Goal: Information Seeking & Learning: Understand process/instructions

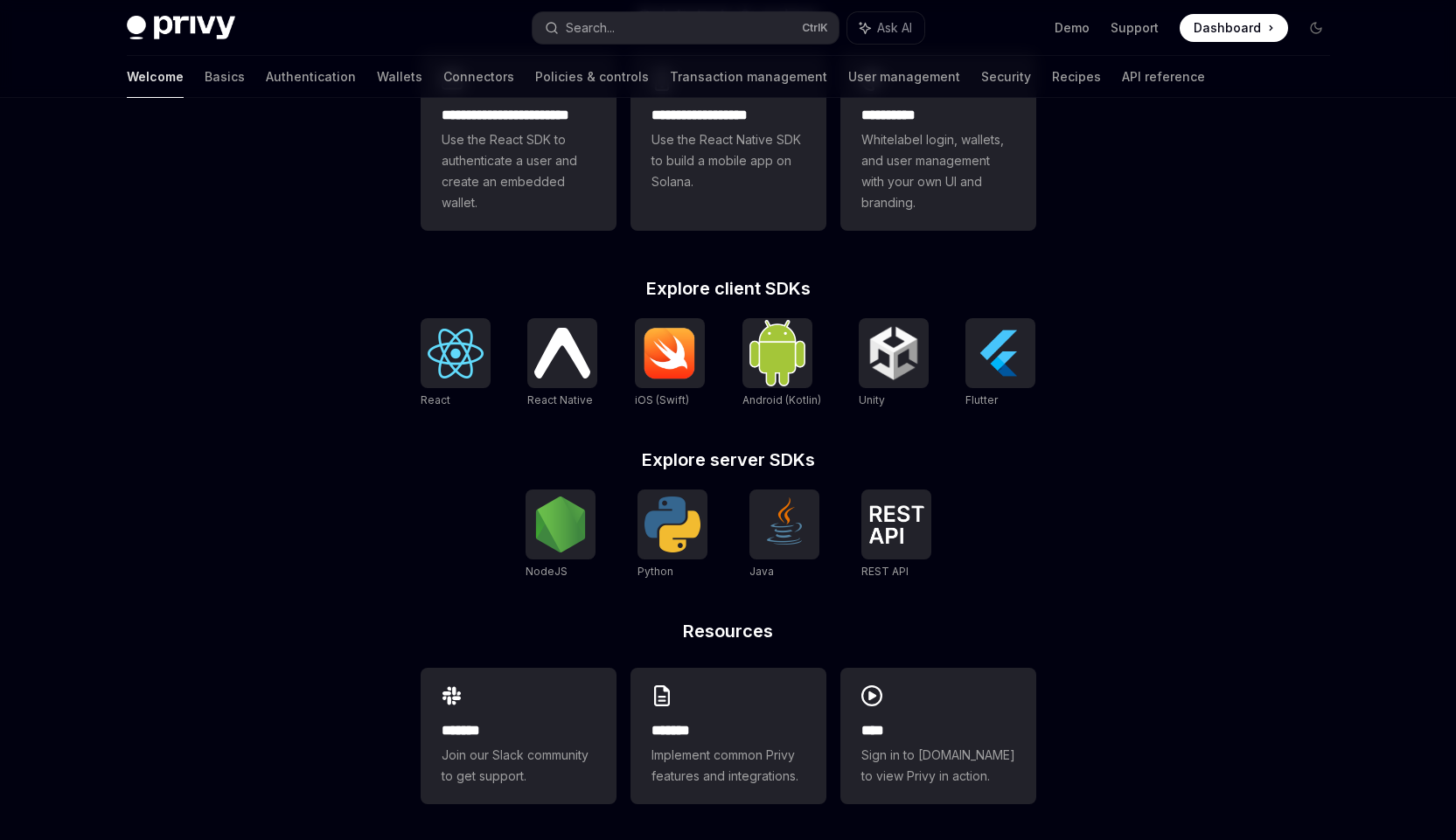
scroll to position [550, 0]
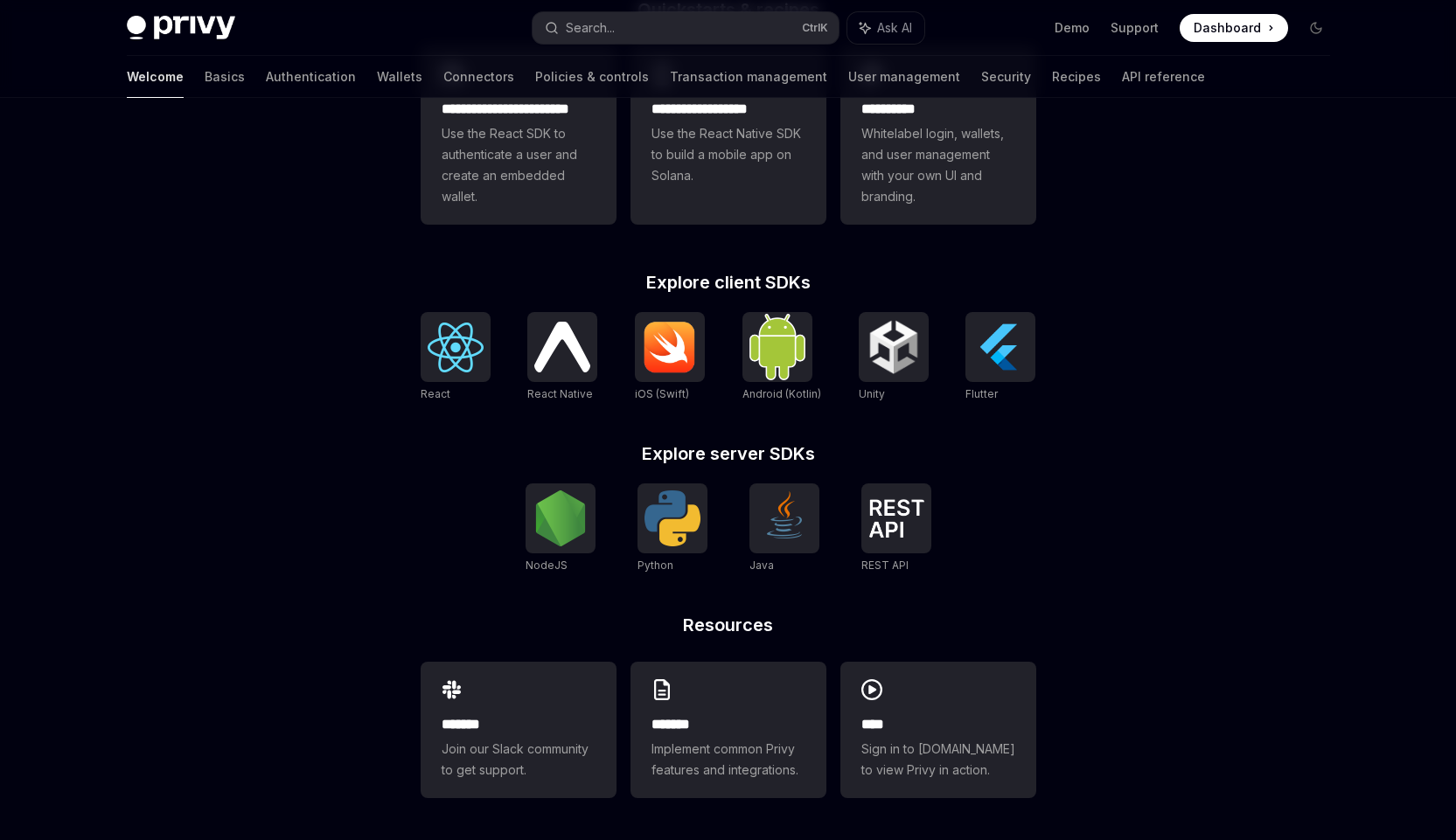
click at [423, 501] on div "NodeJS Python Java REST API REST API" at bounding box center [728, 529] width 616 height 91
click at [889, 517] on img at bounding box center [896, 517] width 56 height 38
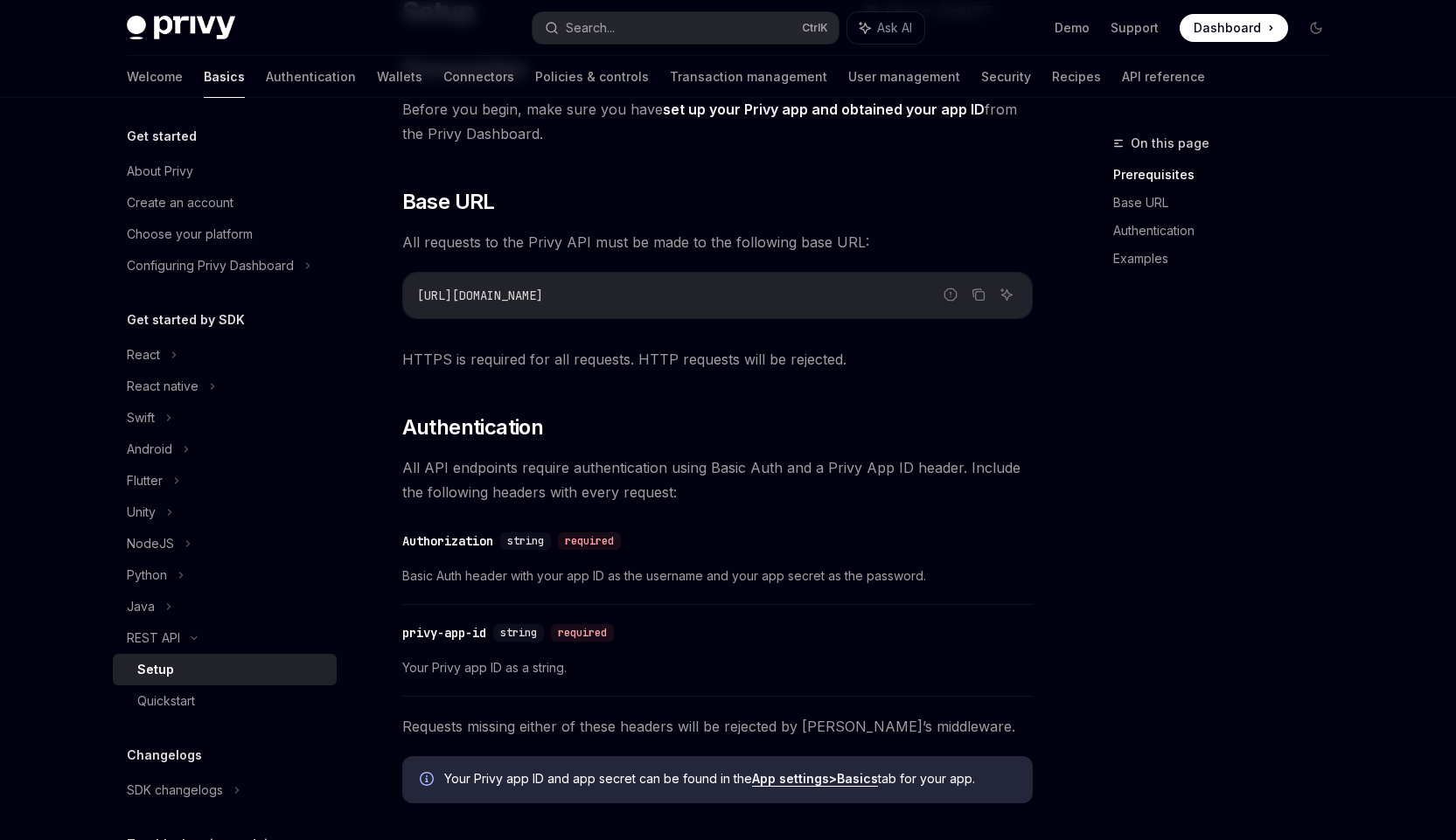
scroll to position [175, 0]
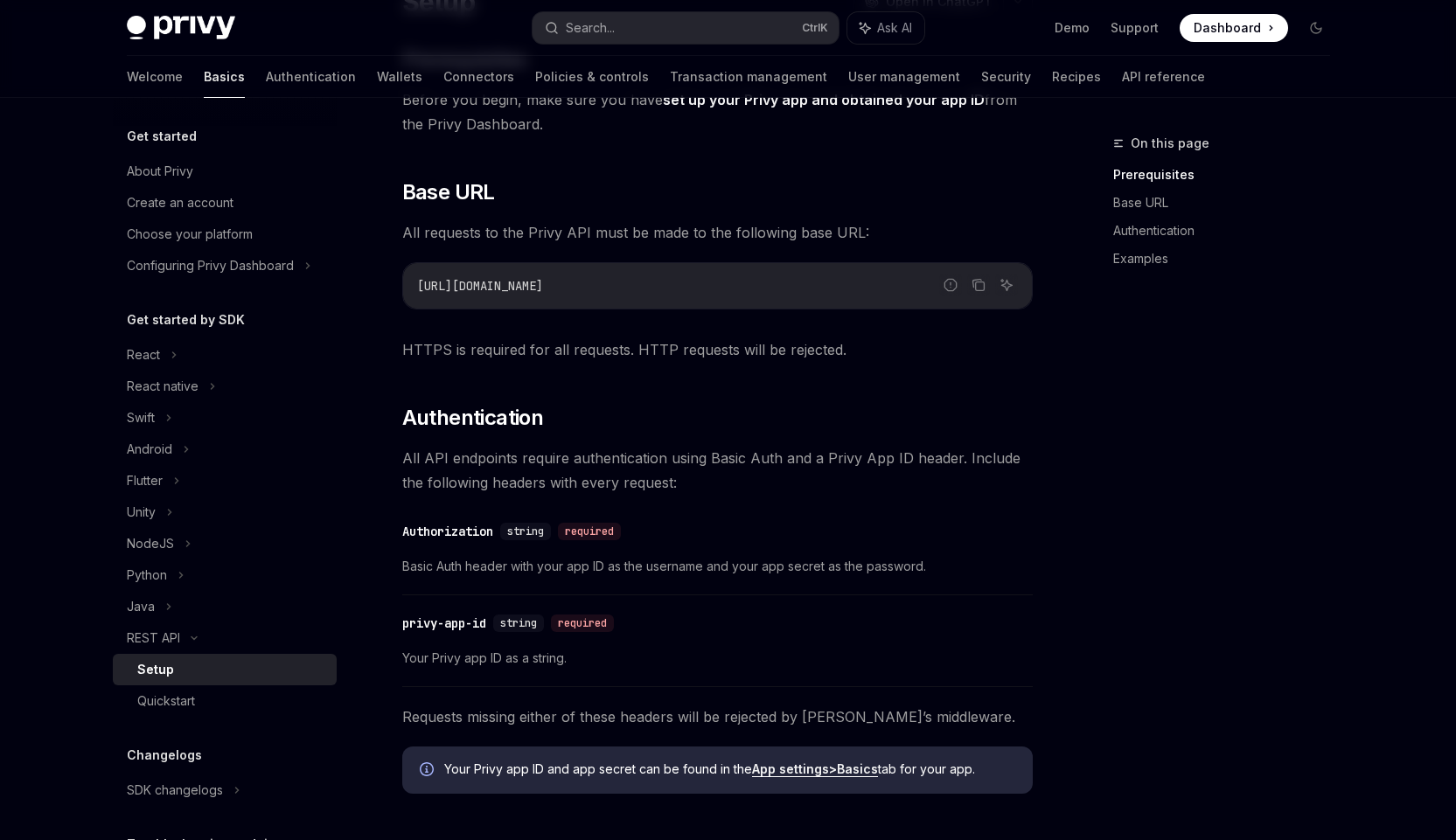
drag, startPoint x: 478, startPoint y: 284, endPoint x: 565, endPoint y: 284, distance: 87.0
click at [565, 284] on code "[URL][DOMAIN_NAME]" at bounding box center [718, 286] width 601 height 21
copy span "[DOMAIN_NAME]"
click at [580, 409] on h2 "​ Authentication" at bounding box center [717, 418] width 630 height 28
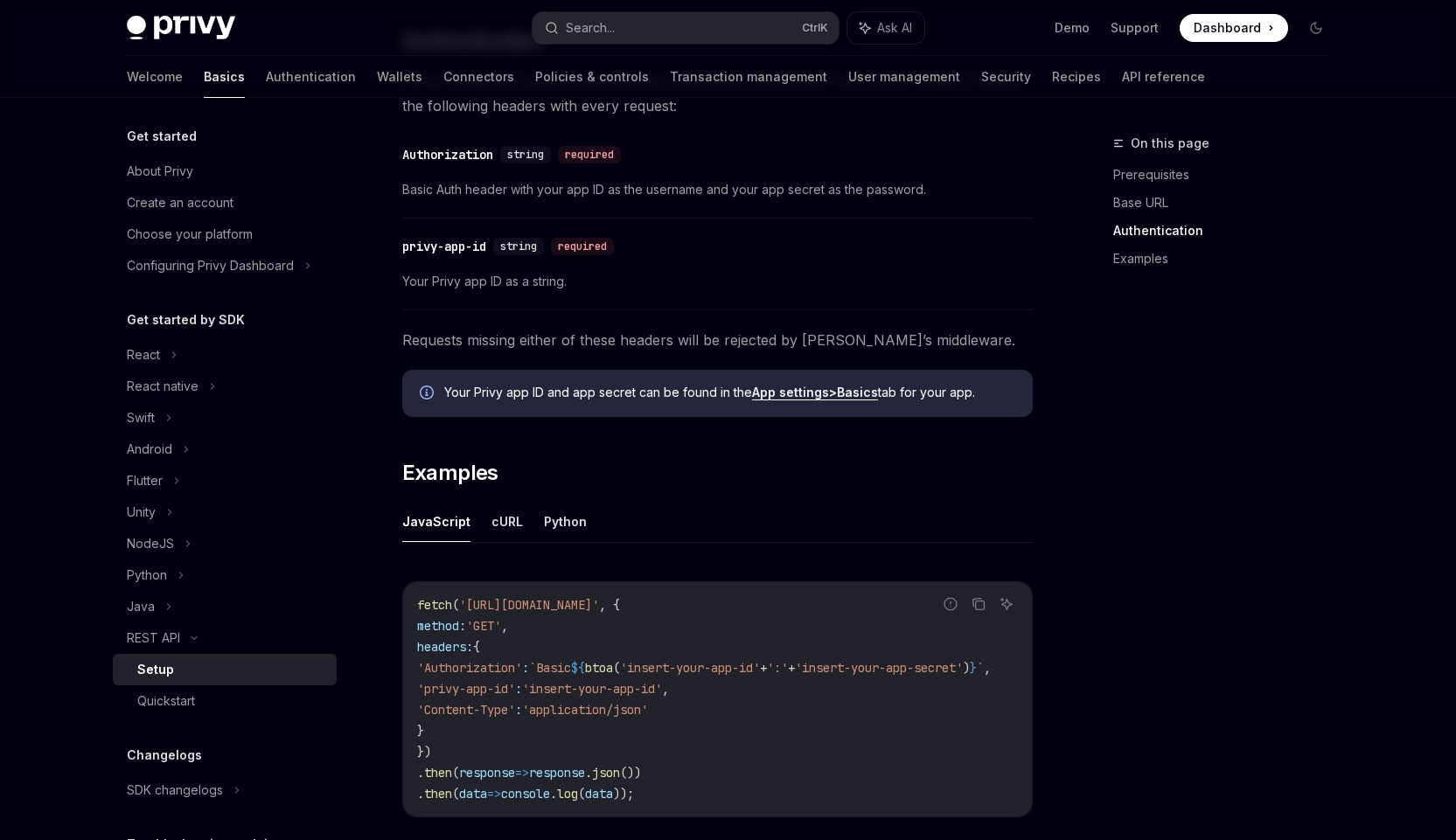
scroll to position [525, 0]
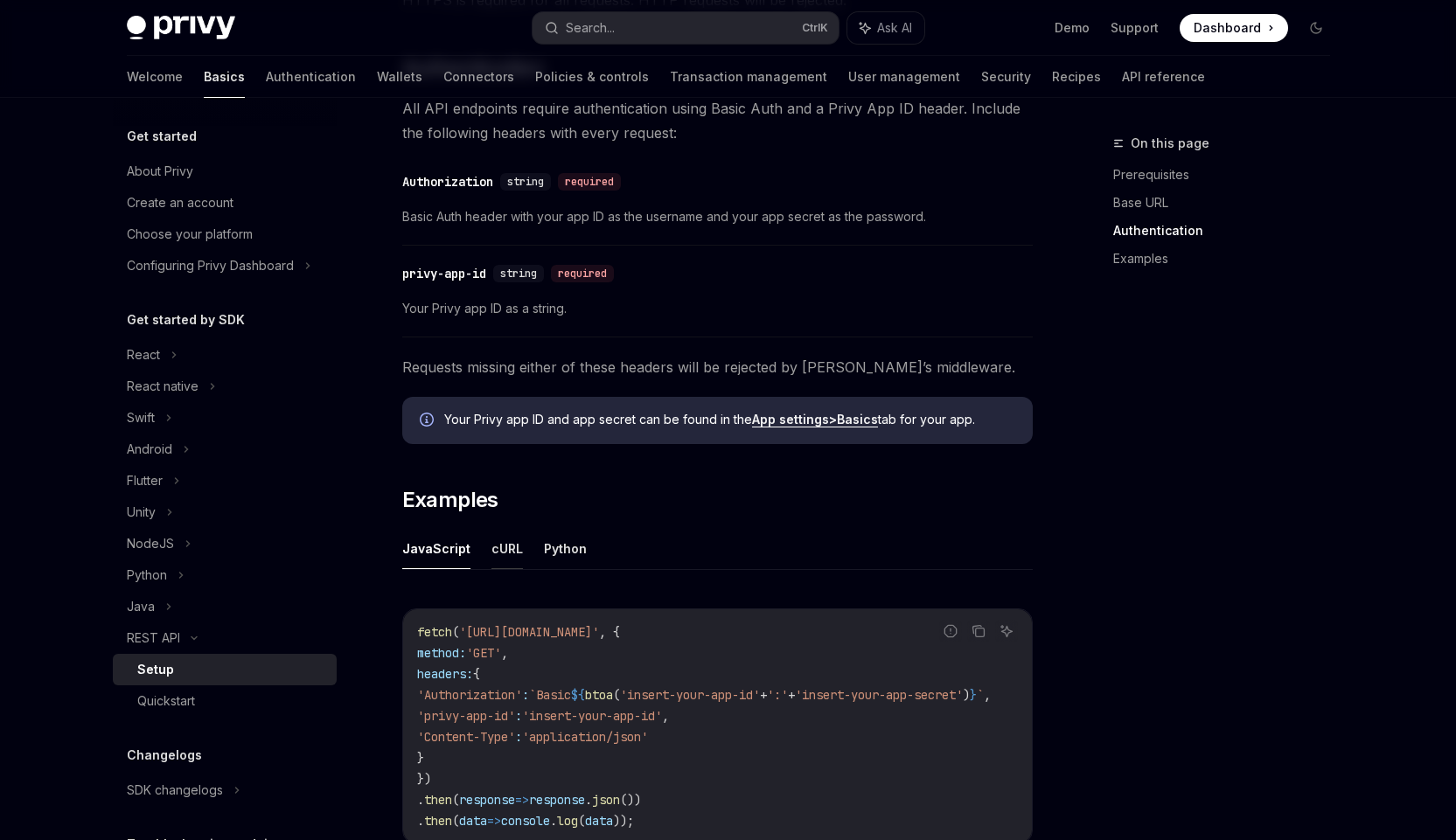
click at [491, 552] on button "cURL" at bounding box center [507, 548] width 32 height 41
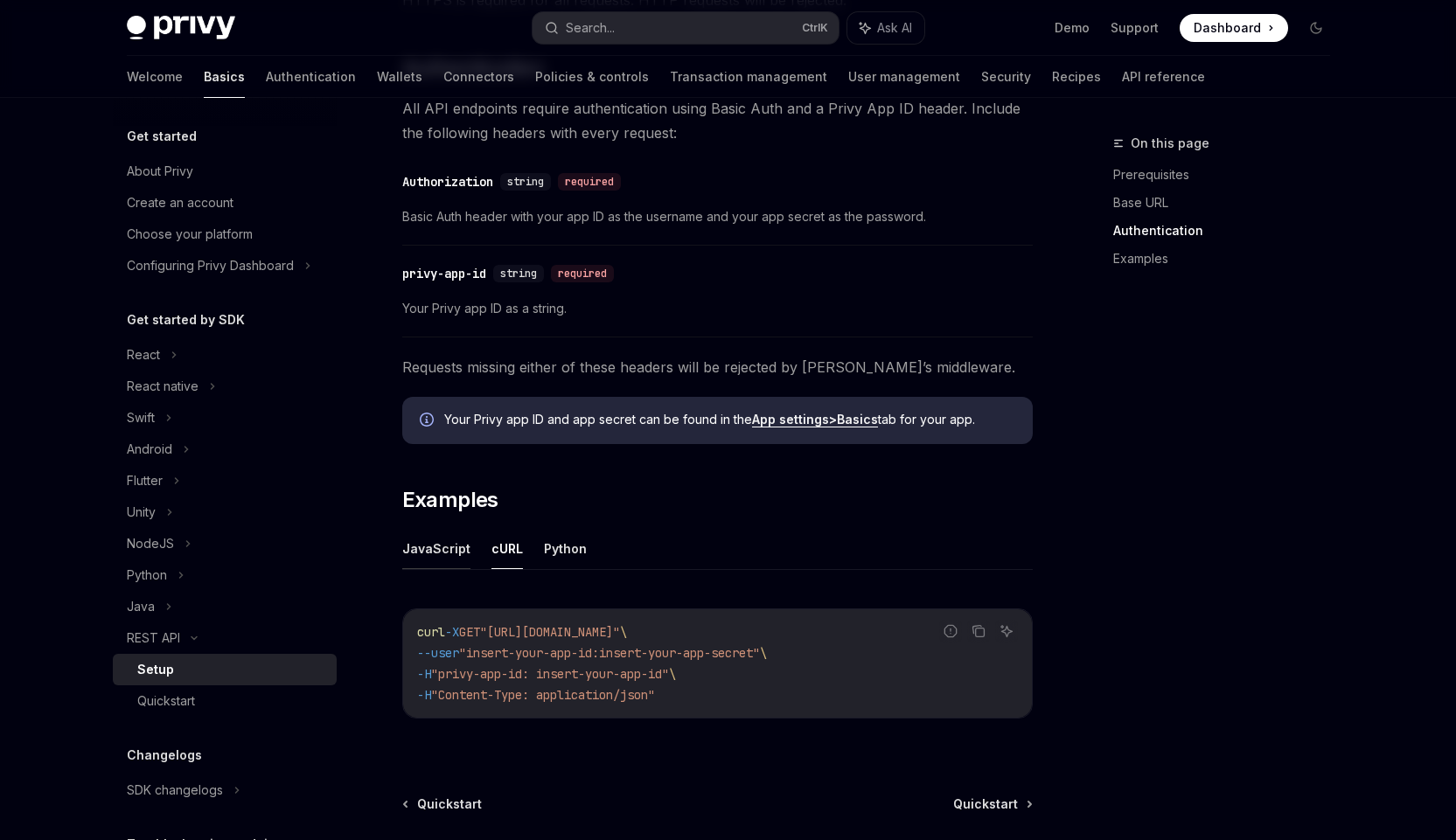
click at [434, 552] on button "JavaScript" at bounding box center [436, 548] width 68 height 41
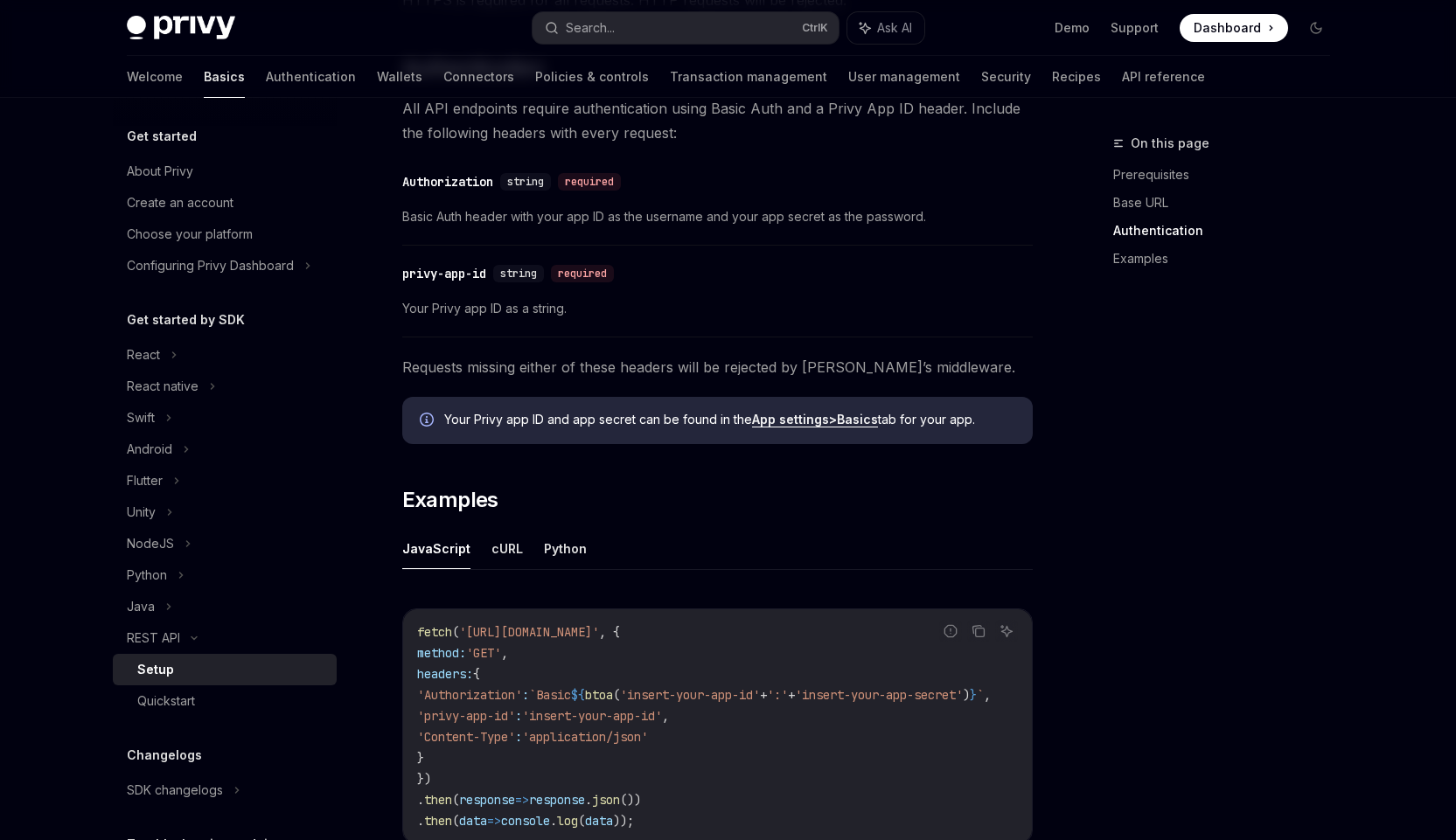
click at [481, 553] on ul "JavaScript cURL Python" at bounding box center [717, 548] width 630 height 42
click at [497, 548] on button "cURL" at bounding box center [507, 548] width 32 height 41
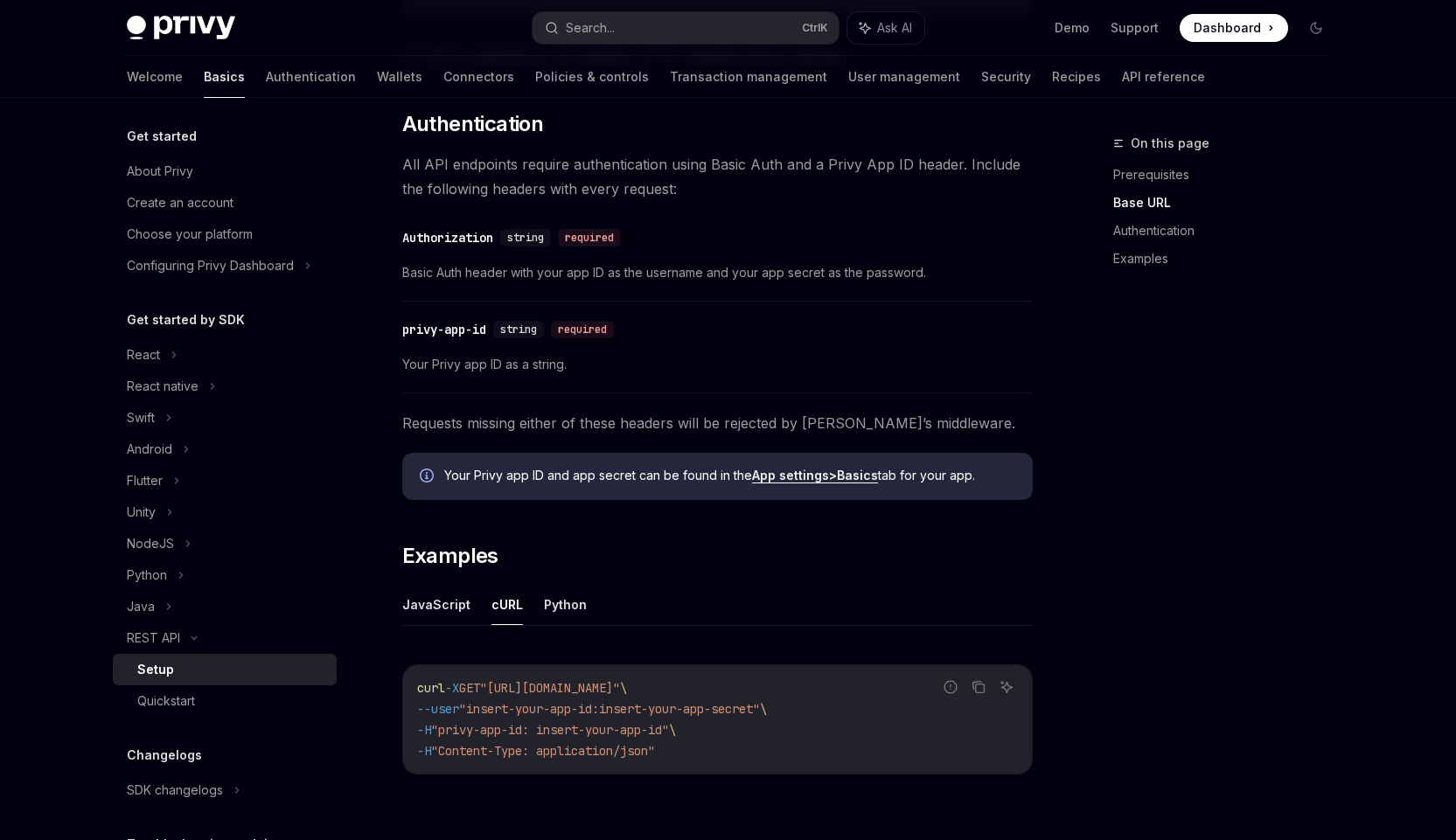
scroll to position [437, 0]
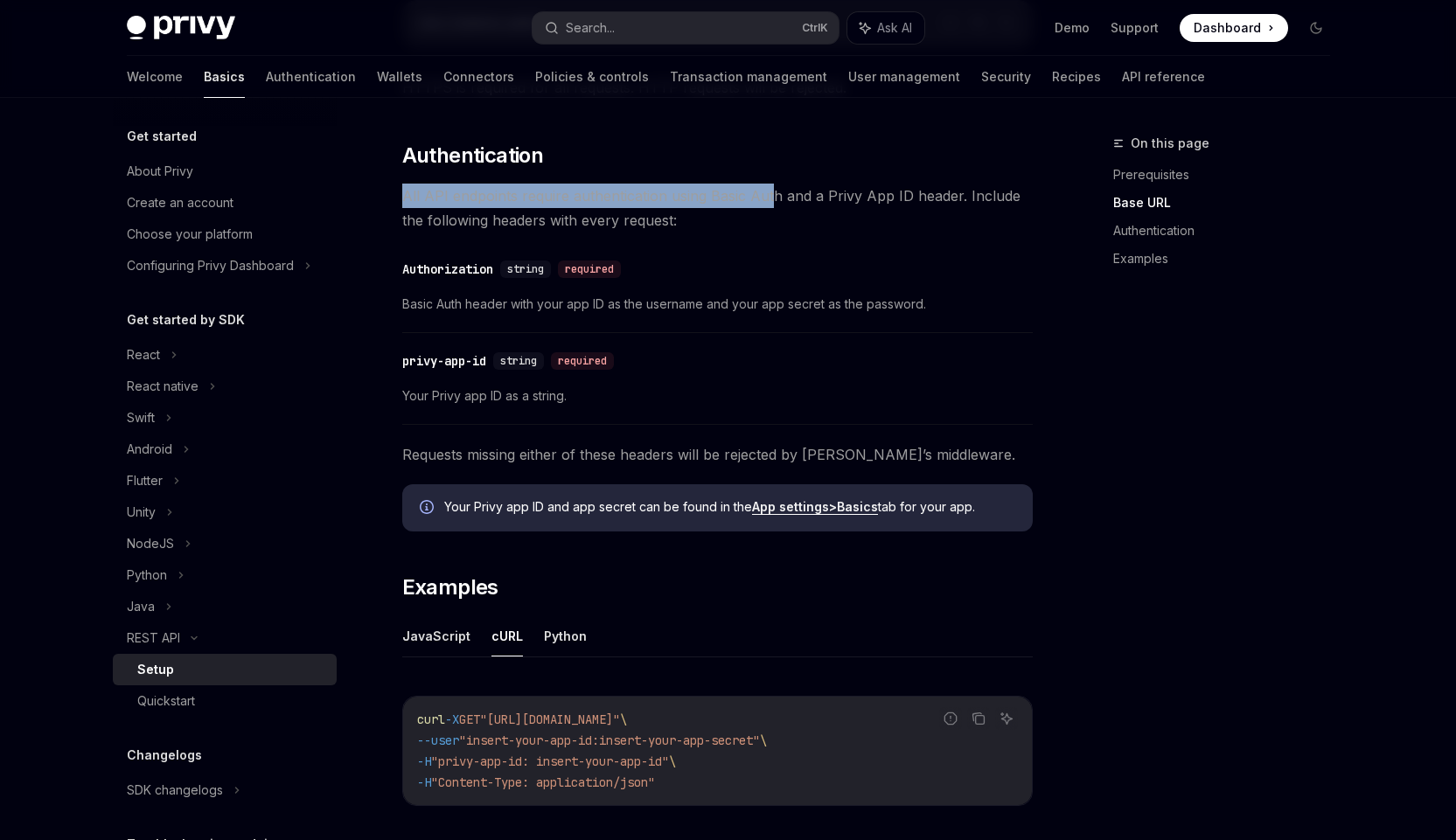
drag, startPoint x: 402, startPoint y: 195, endPoint x: 769, endPoint y: 196, distance: 367.0
click at [769, 196] on span "All API endpoints require authentication using Basic Auth and a Privy App ID he…" at bounding box center [717, 207] width 630 height 49
click at [773, 235] on div "​ Prerequisites Before you begin, make sure you have set up your Privy app and …" at bounding box center [717, 308] width 630 height 1051
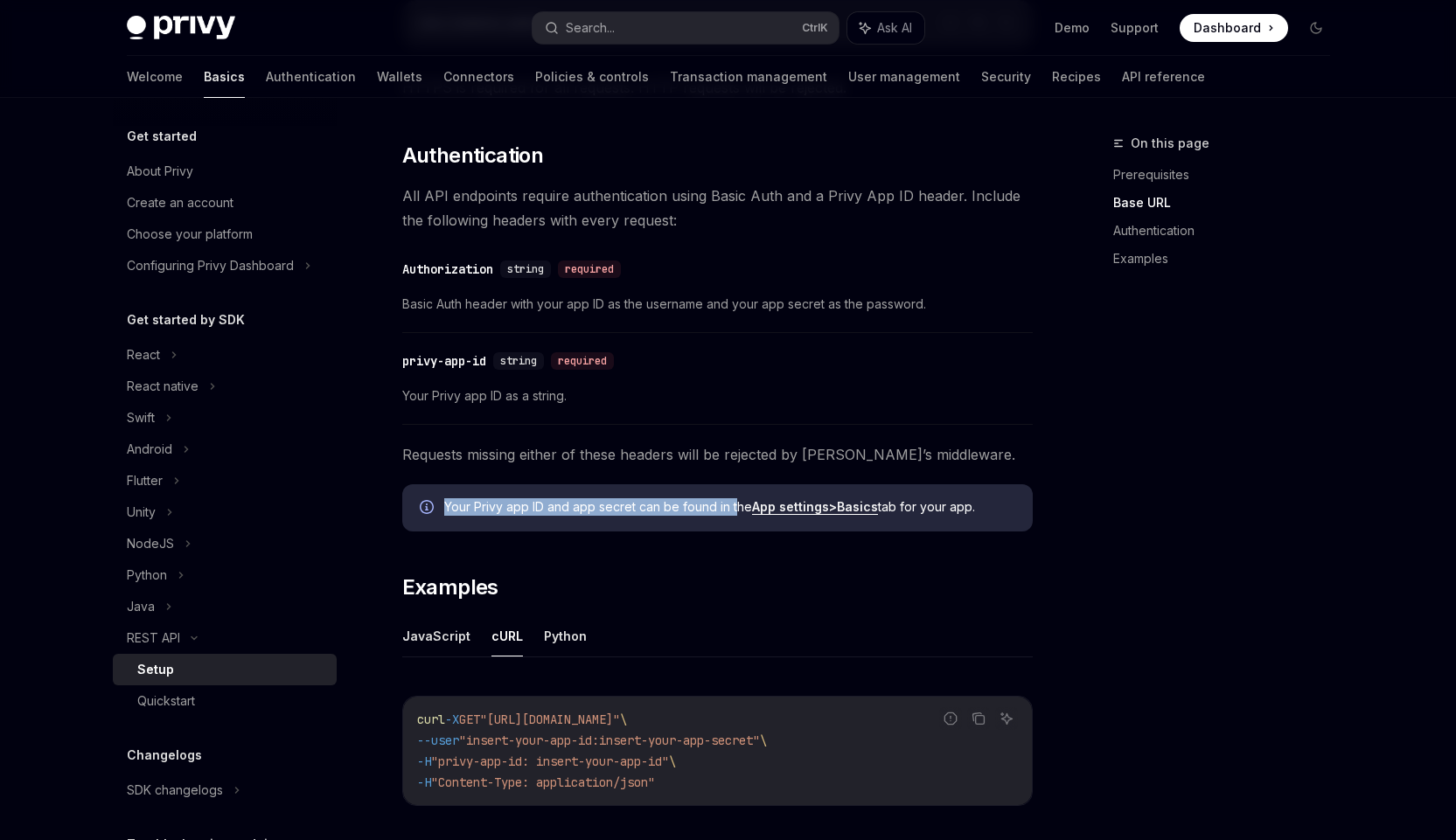
drag, startPoint x: 448, startPoint y: 502, endPoint x: 736, endPoint y: 505, distance: 288.0
click at [736, 505] on span "Your Privy app ID and app secret can be found in the App settings > Basics tab …" at bounding box center [729, 507] width 571 height 18
click at [707, 459] on span "Requests missing either of these headers will be rejected by Privy’s middleware." at bounding box center [717, 455] width 630 height 25
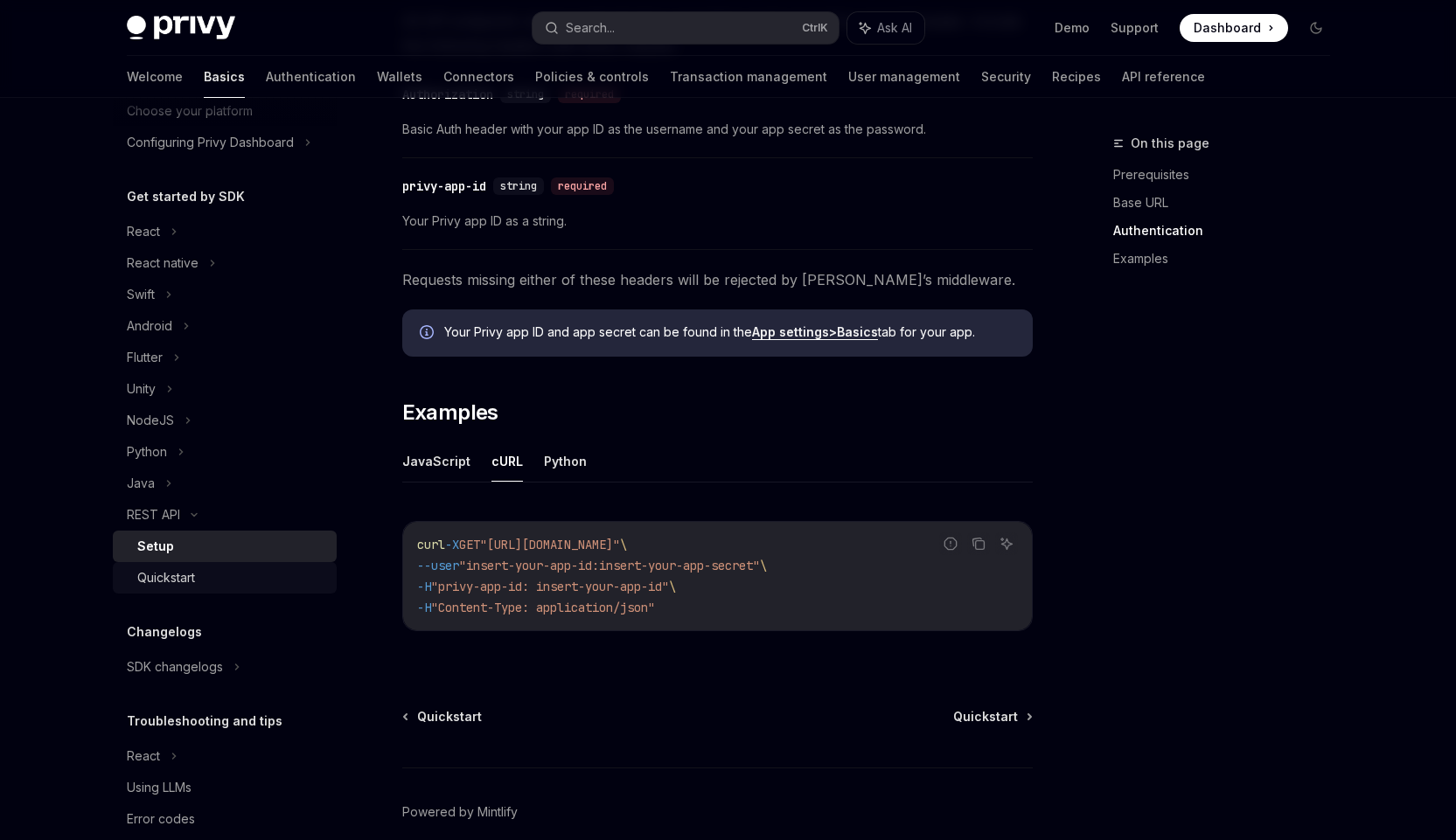
scroll to position [153, 0]
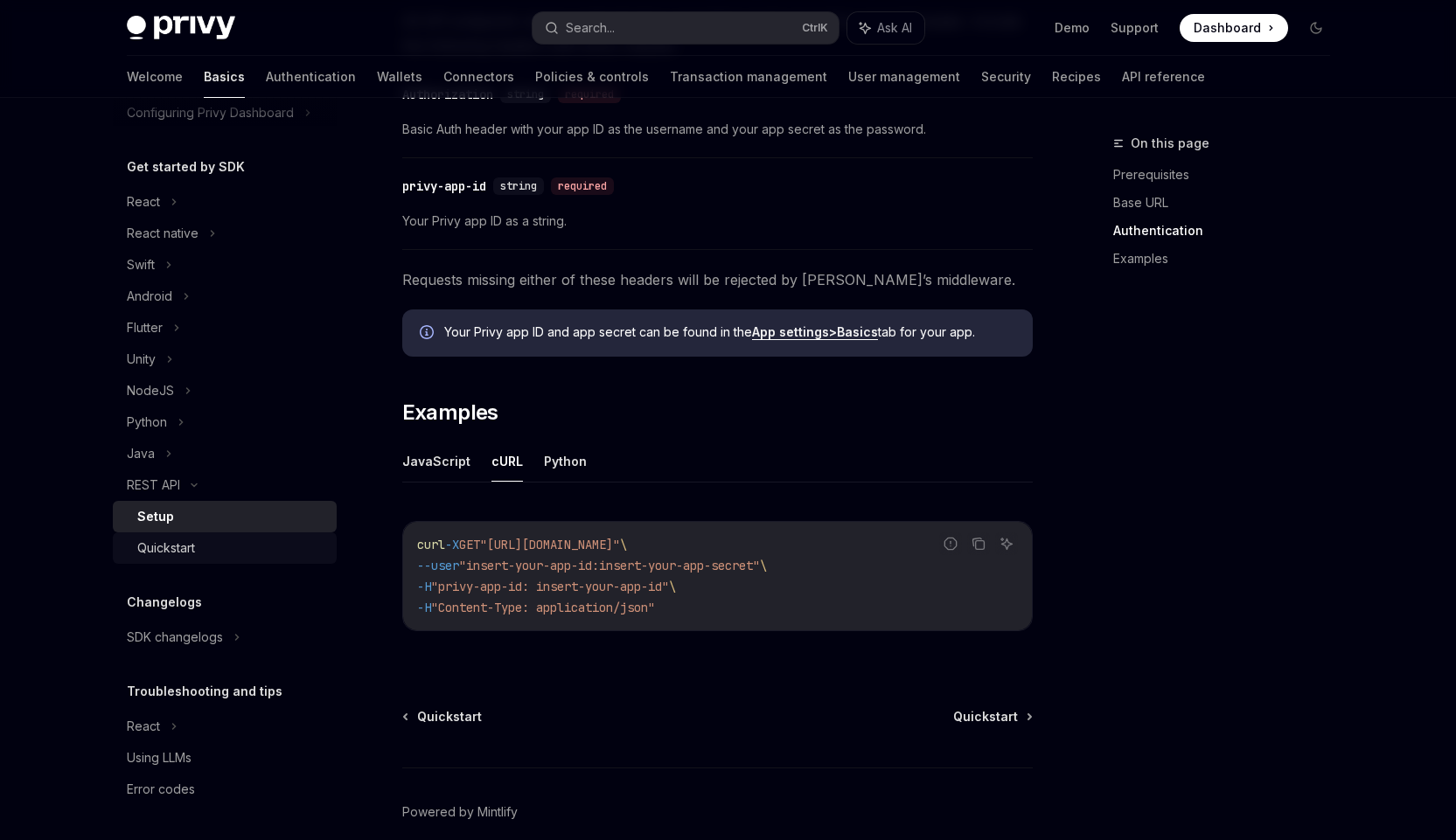
click at [164, 542] on div "Quickstart" at bounding box center [166, 548] width 58 height 21
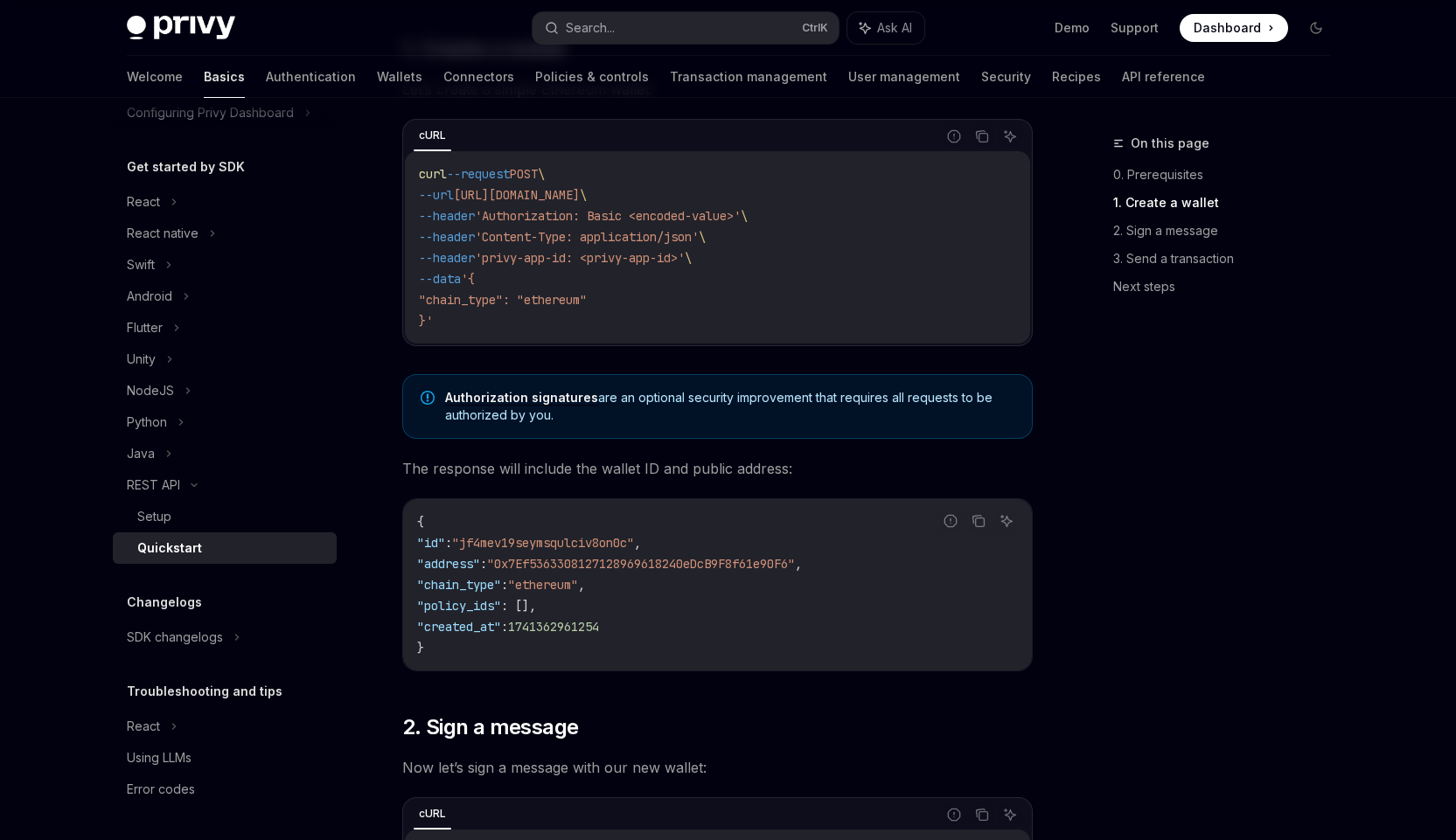
scroll to position [262, 0]
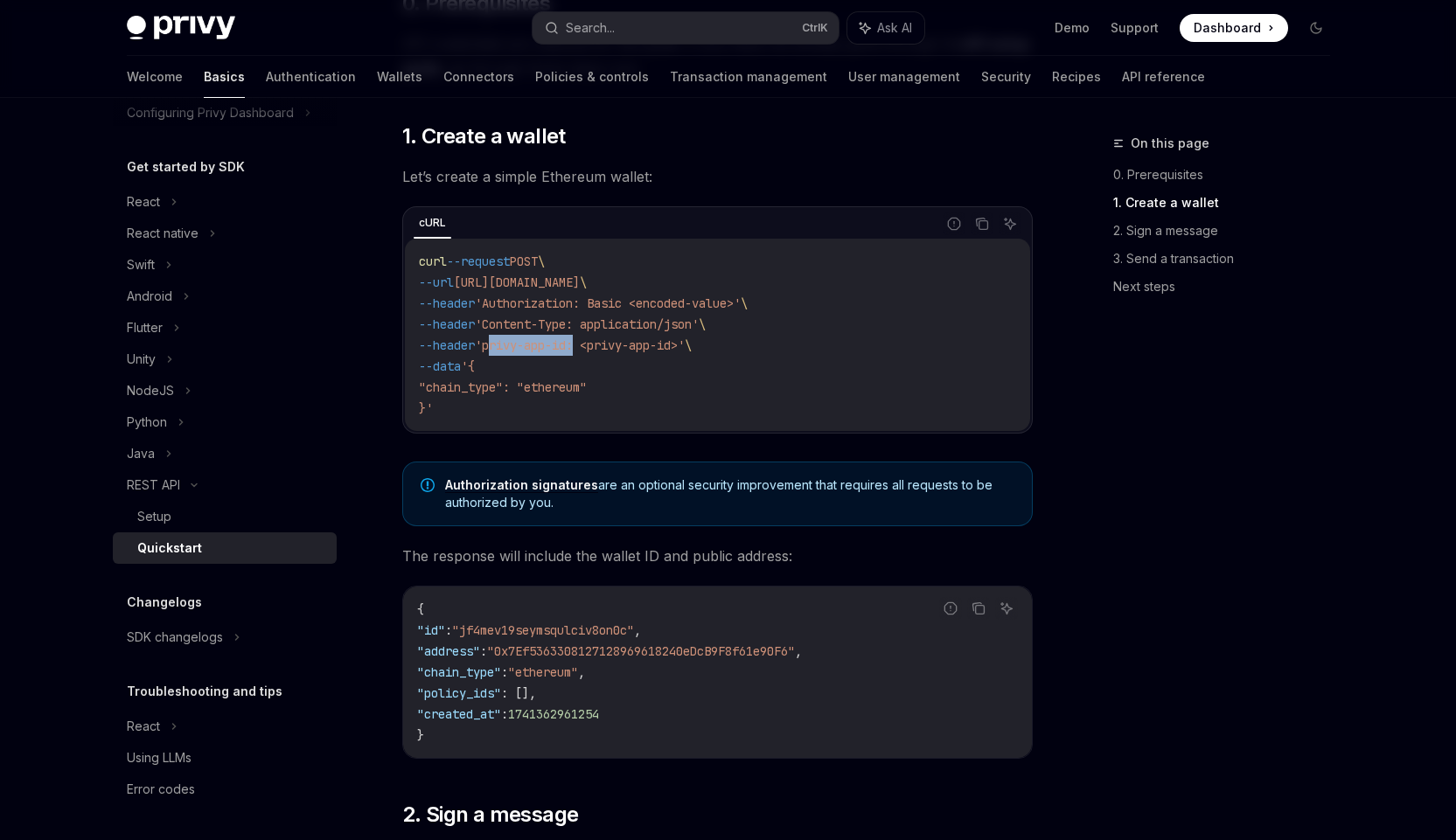
drag, startPoint x: 505, startPoint y: 346, endPoint x: 597, endPoint y: 343, distance: 92.0
click at [597, 343] on span "'privy-app-id: <privy-app-id>'" at bounding box center [580, 346] width 210 height 16
copy span "privy-app-id"
drag, startPoint x: 617, startPoint y: 302, endPoint x: 650, endPoint y: 307, distance: 33.4
click at [650, 307] on span "'Authorization: Basic <encoded-value>'" at bounding box center [608, 303] width 266 height 16
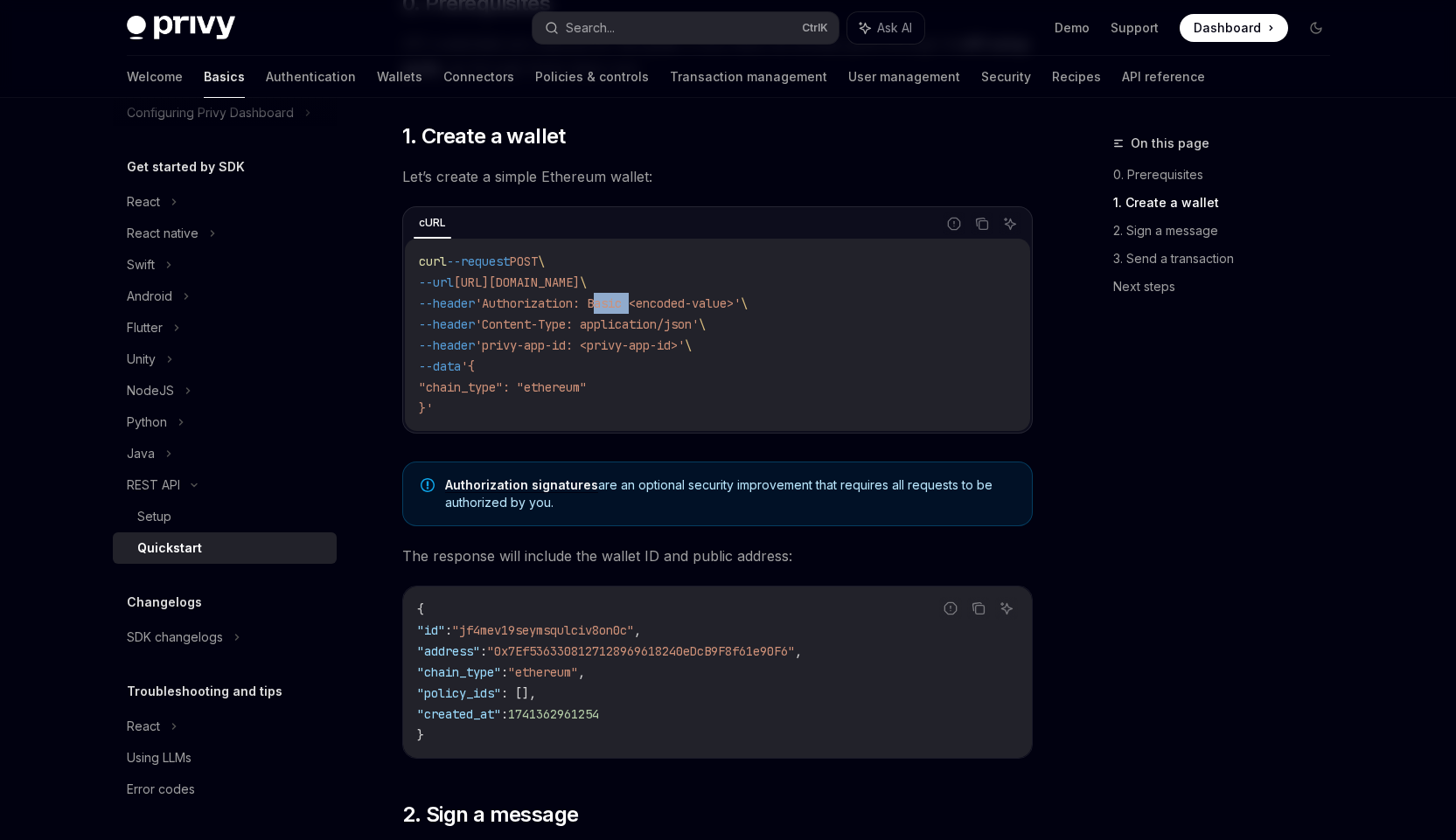
copy span "Basic"
click at [676, 378] on code "curl --request POST \ --url https://api.privy.io/v1/wallets \ --header 'Authori…" at bounding box center [718, 334] width 597 height 167
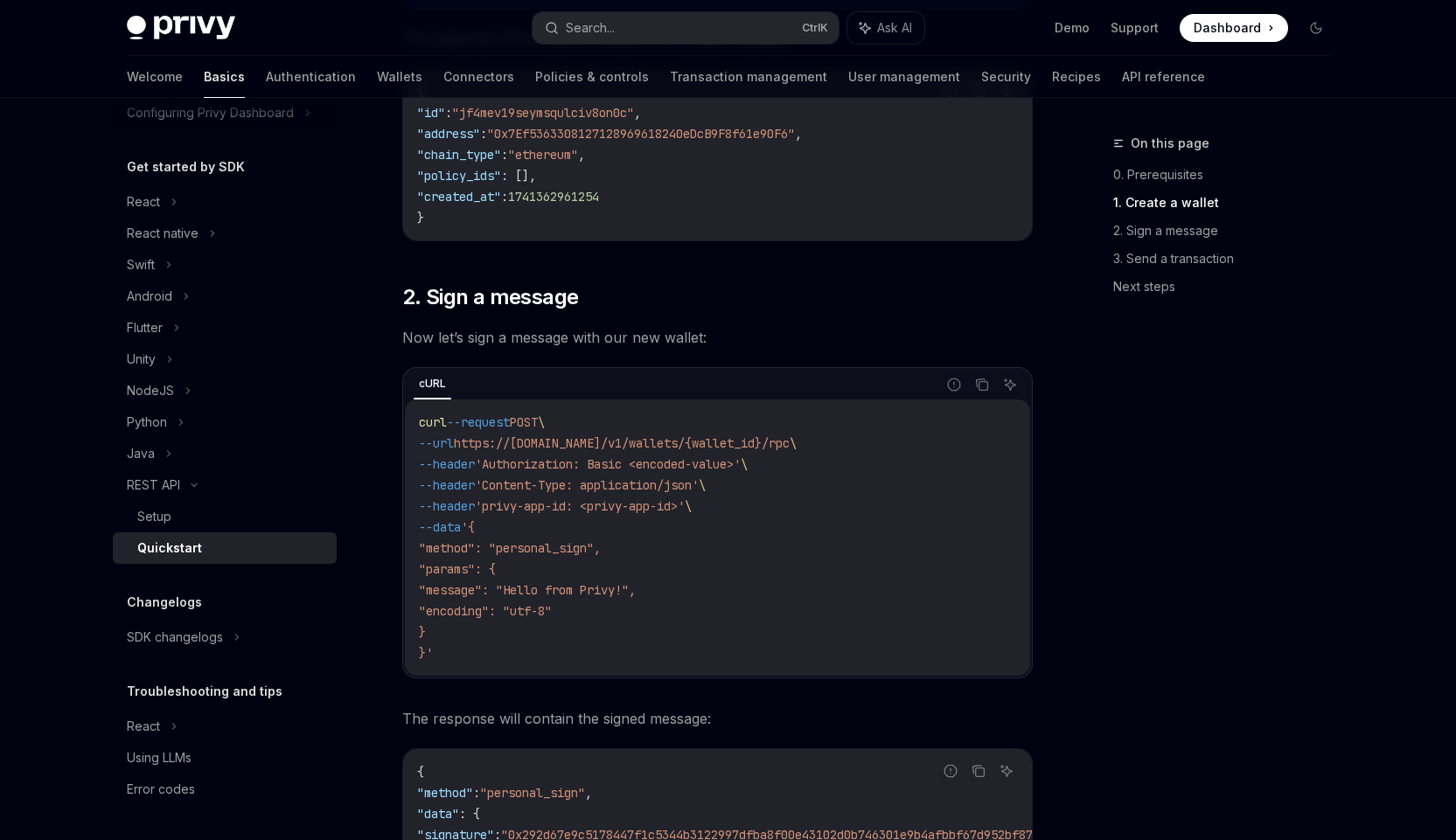
scroll to position [787, 0]
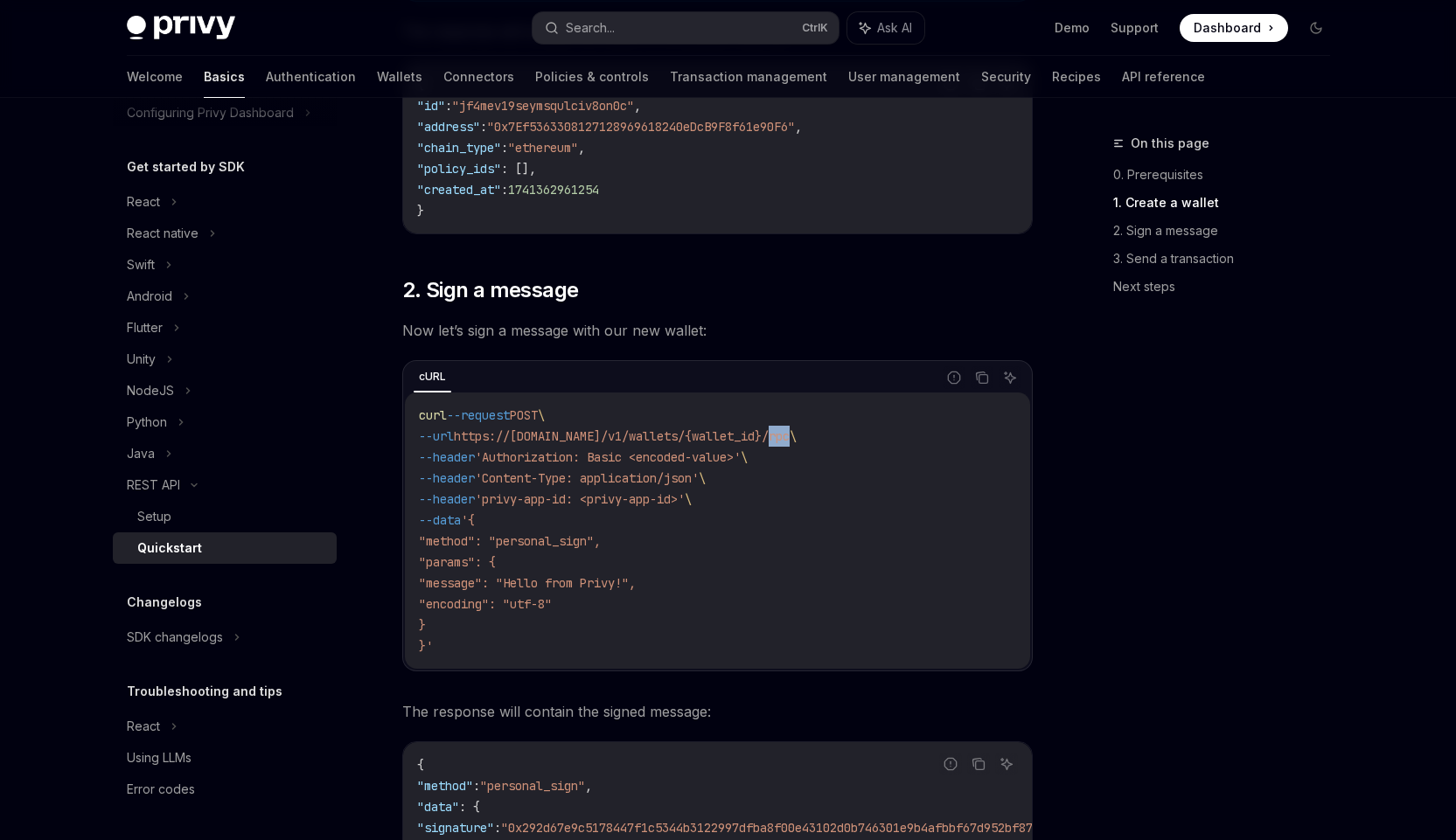
drag, startPoint x: 798, startPoint y: 439, endPoint x: 821, endPoint y: 440, distance: 23.0
click at [790, 440] on span "https://api.privy.io/v1/wallets/{wallet_id}/rpc" at bounding box center [621, 436] width 336 height 16
copy span "rpc"
click at [448, 539] on span ""method": "personal_sign"," at bounding box center [510, 541] width 182 height 16
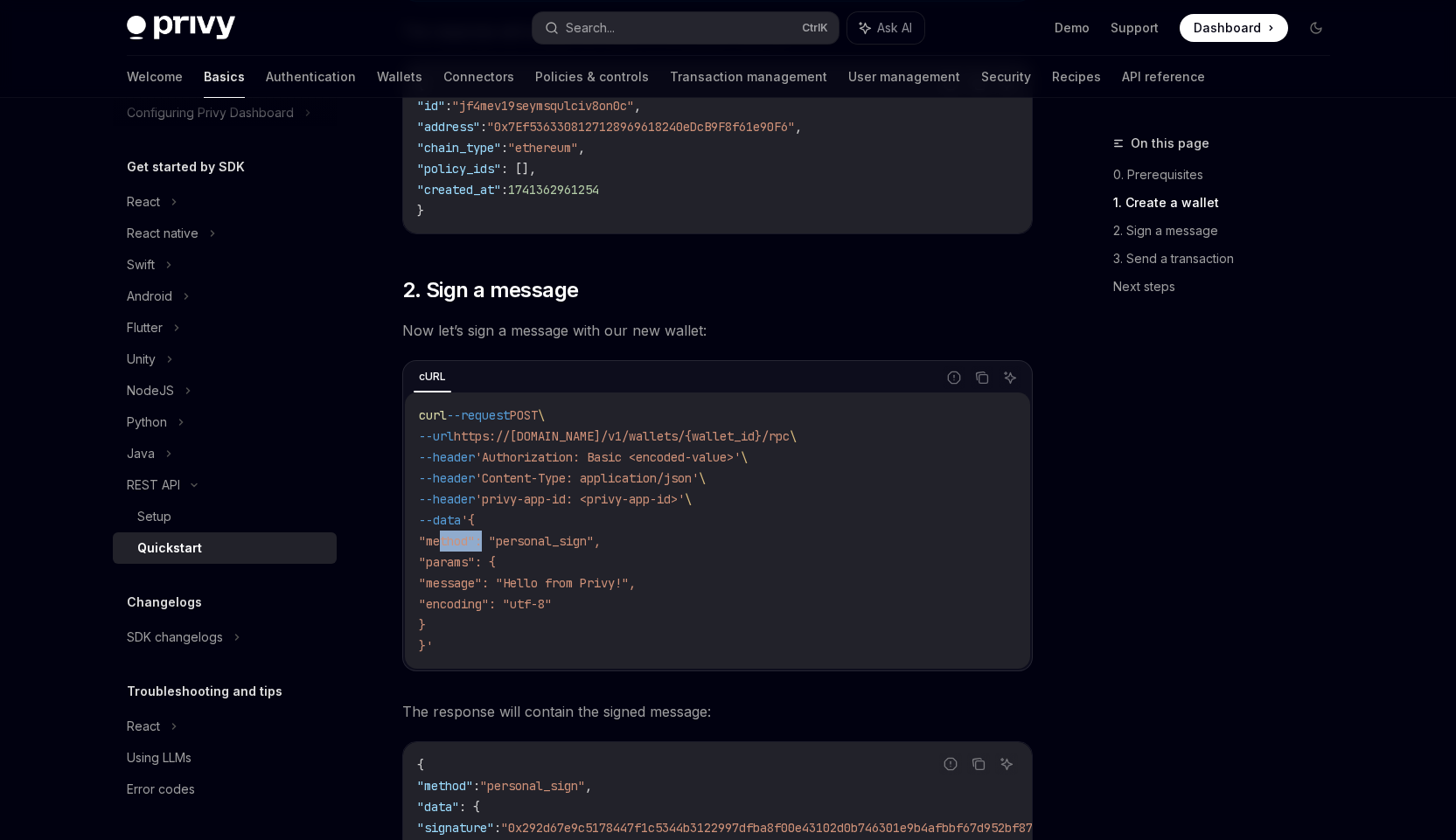
copy span "method"
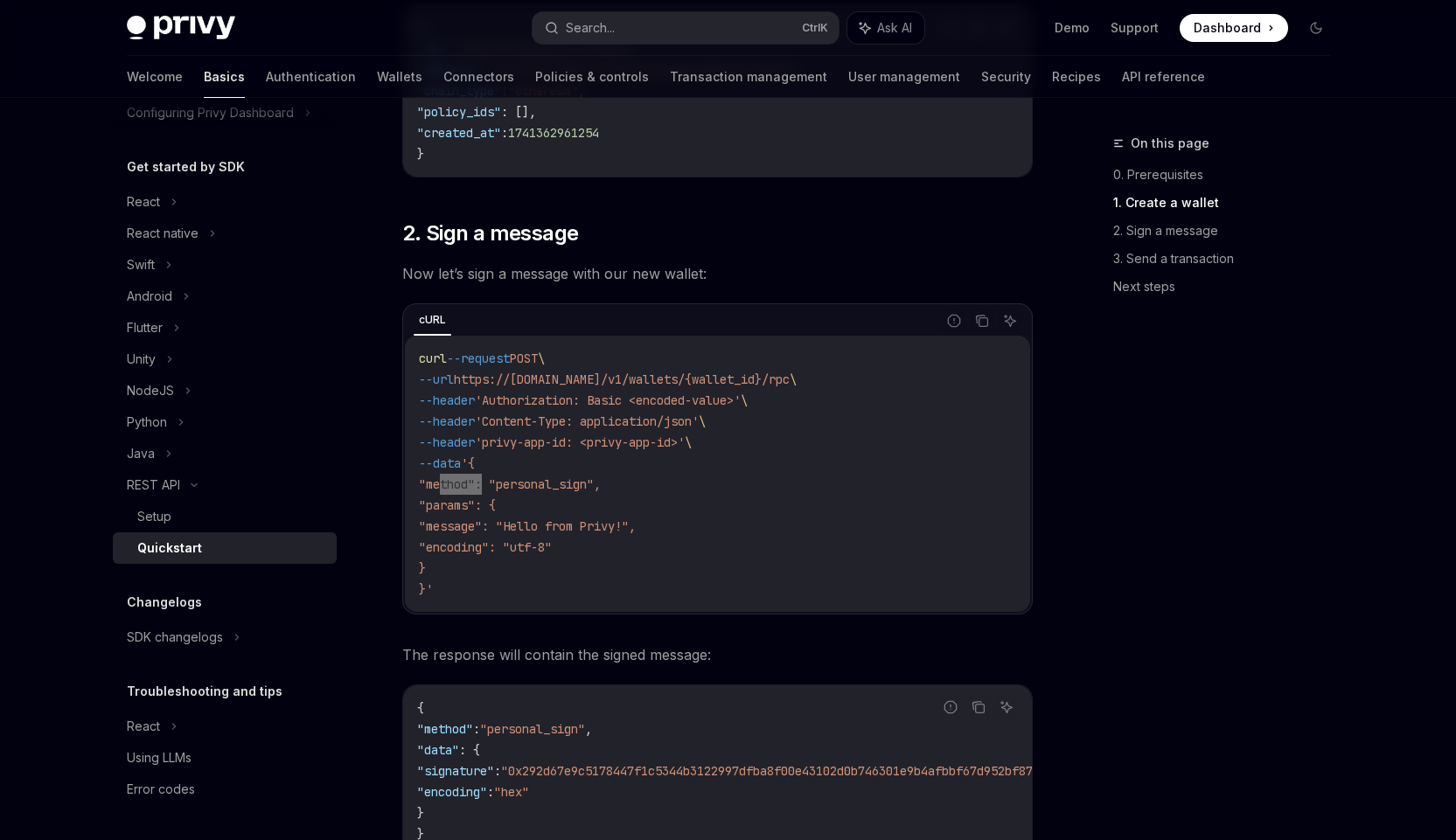
scroll to position [875, 0]
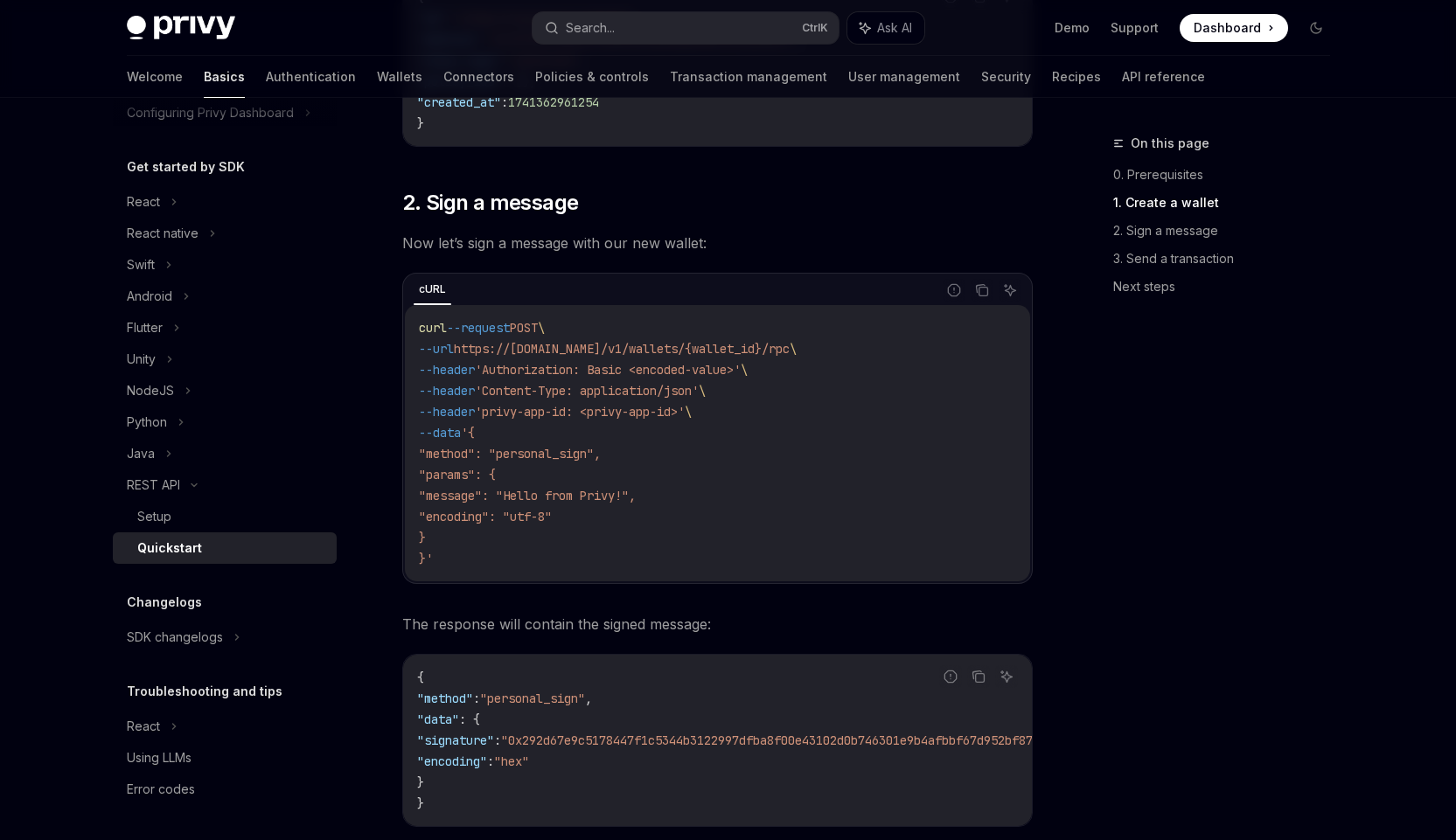
click at [395, 592] on div "REST API Quickstart OpenAI Open in ChatGPT Creating a wallet and sending a tran…" at bounding box center [553, 727] width 965 height 2938
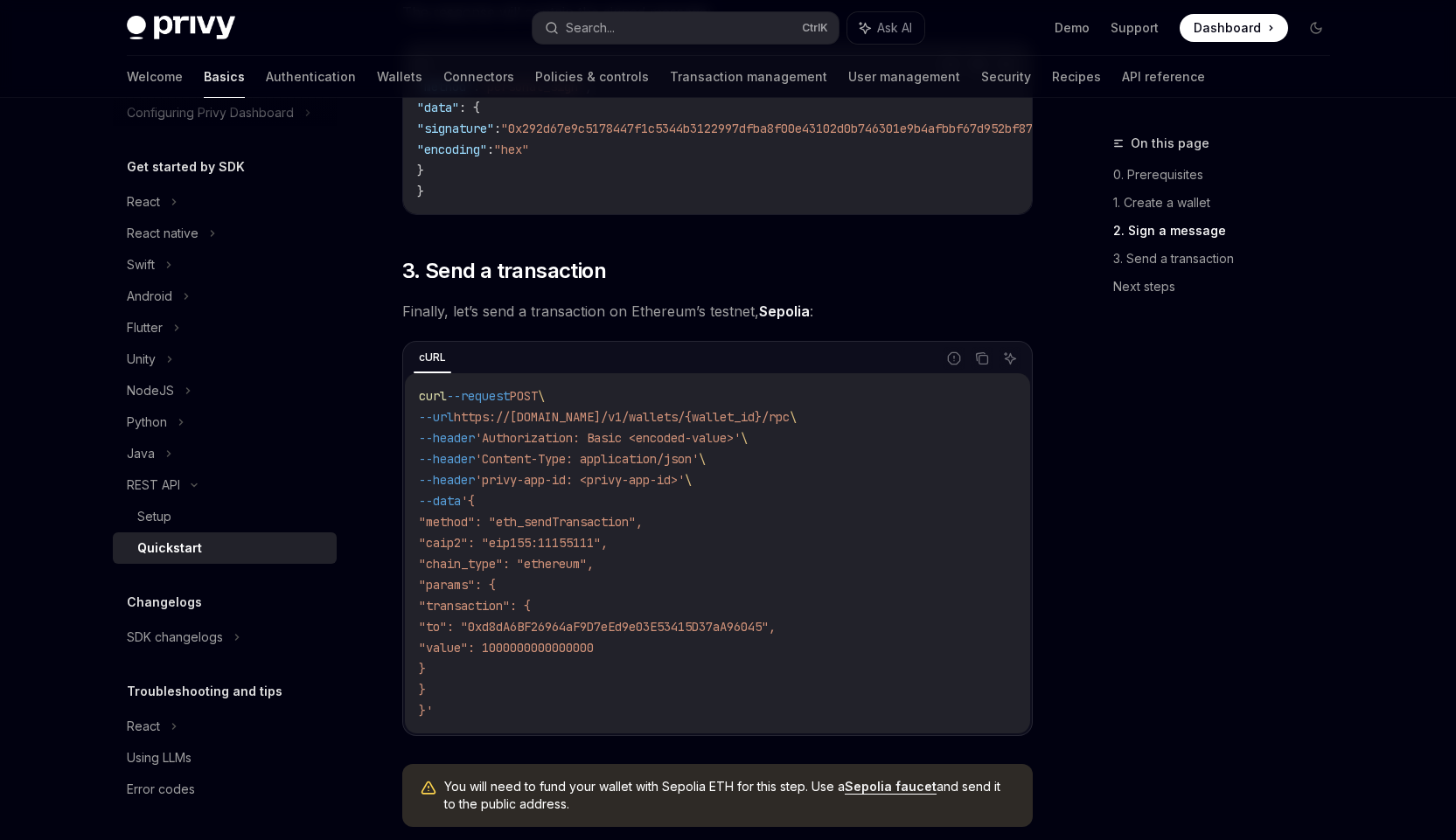
scroll to position [1574, 0]
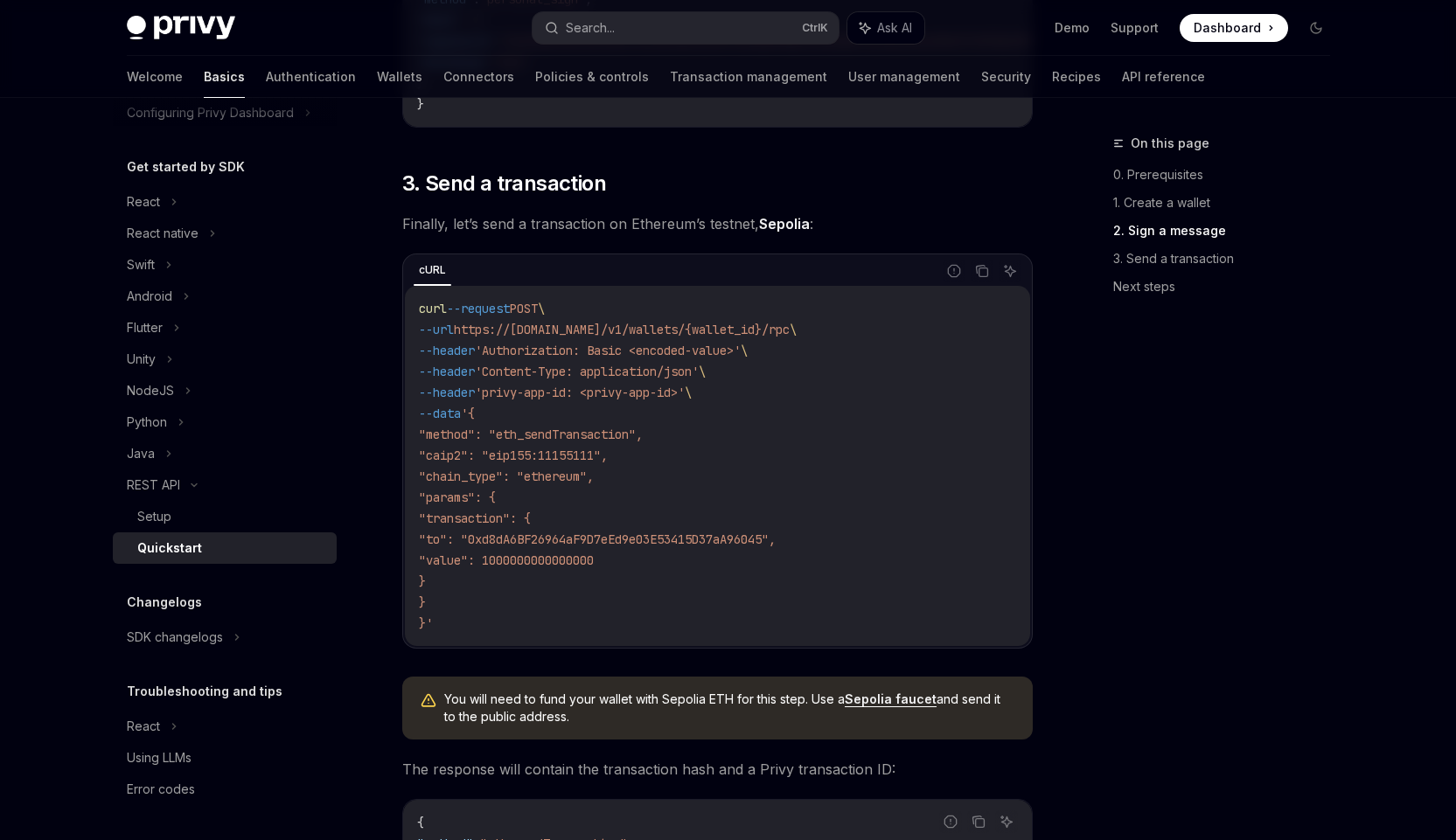
click at [395, 592] on div "REST API Quickstart OpenAI Open in ChatGPT Creating a wallet and sending a tran…" at bounding box center [553, 28] width 965 height 2938
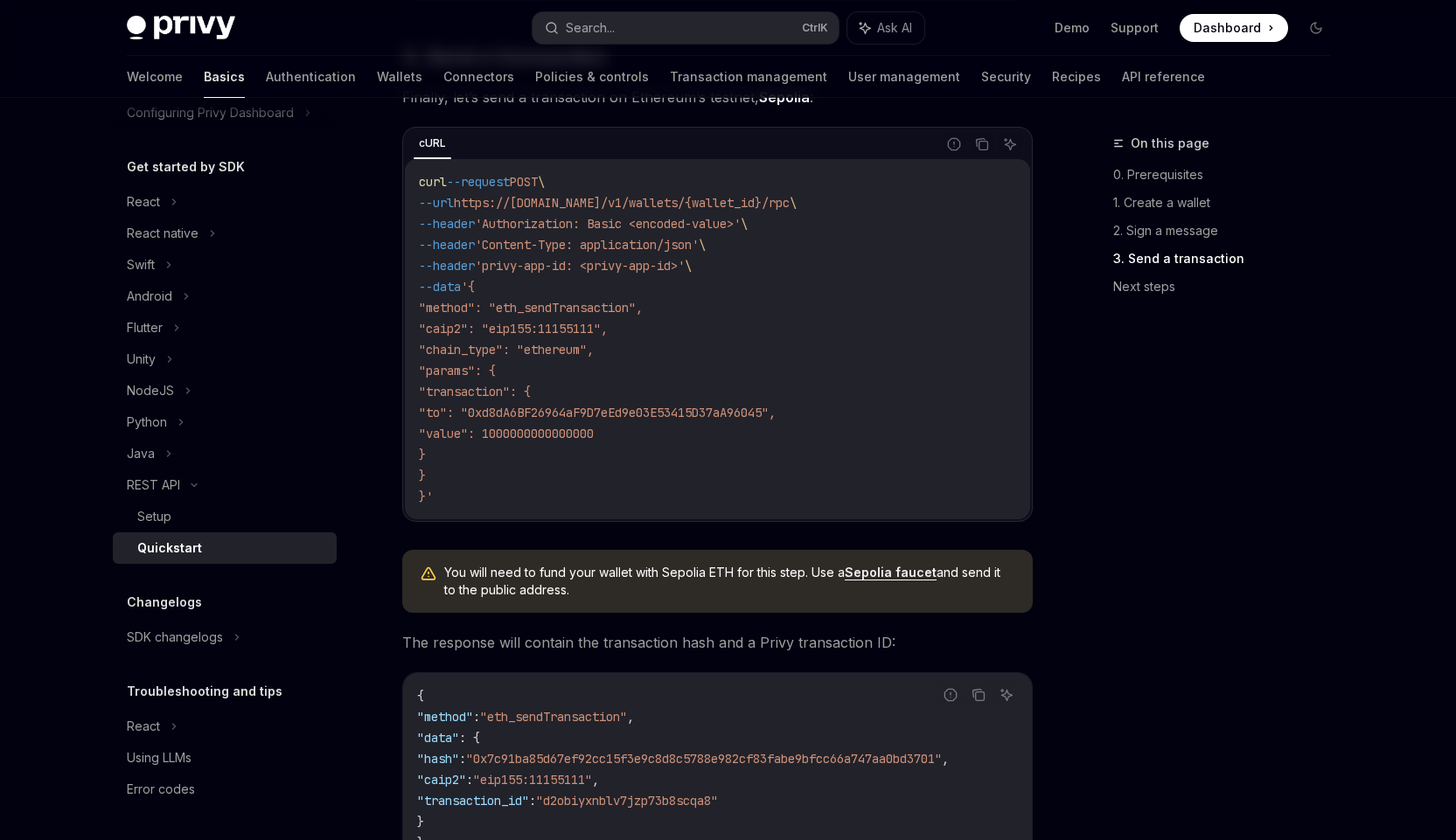
scroll to position [1661, 0]
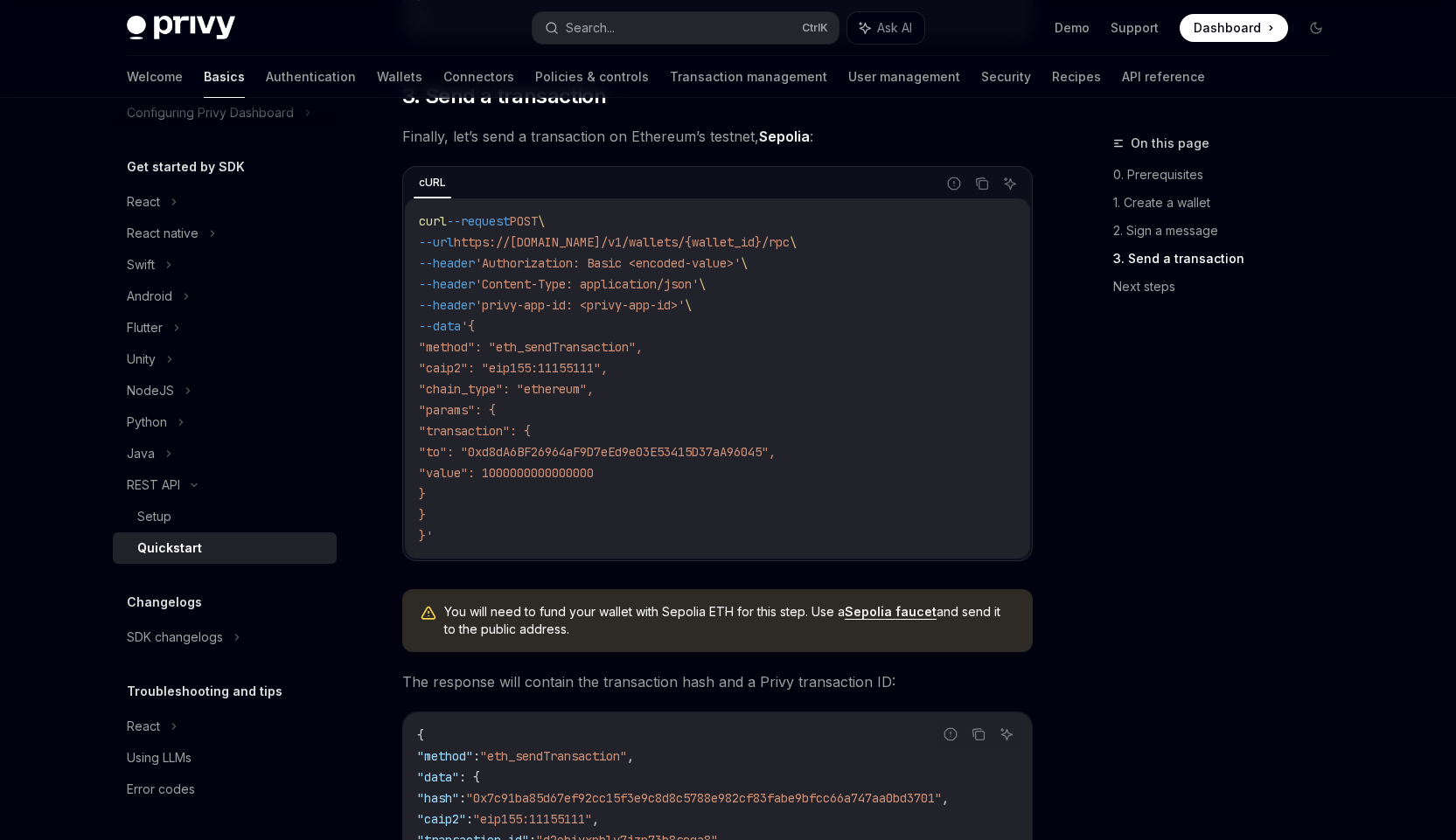
click at [684, 250] on span "https://api.privy.io/v1/wallets/{wallet_id}/rpc" at bounding box center [621, 242] width 336 height 16
copy span "wallets"
click at [790, 250] on span "https://api.privy.io/v1/wallets/{wallet_id}/rpc" at bounding box center [621, 242] width 336 height 16
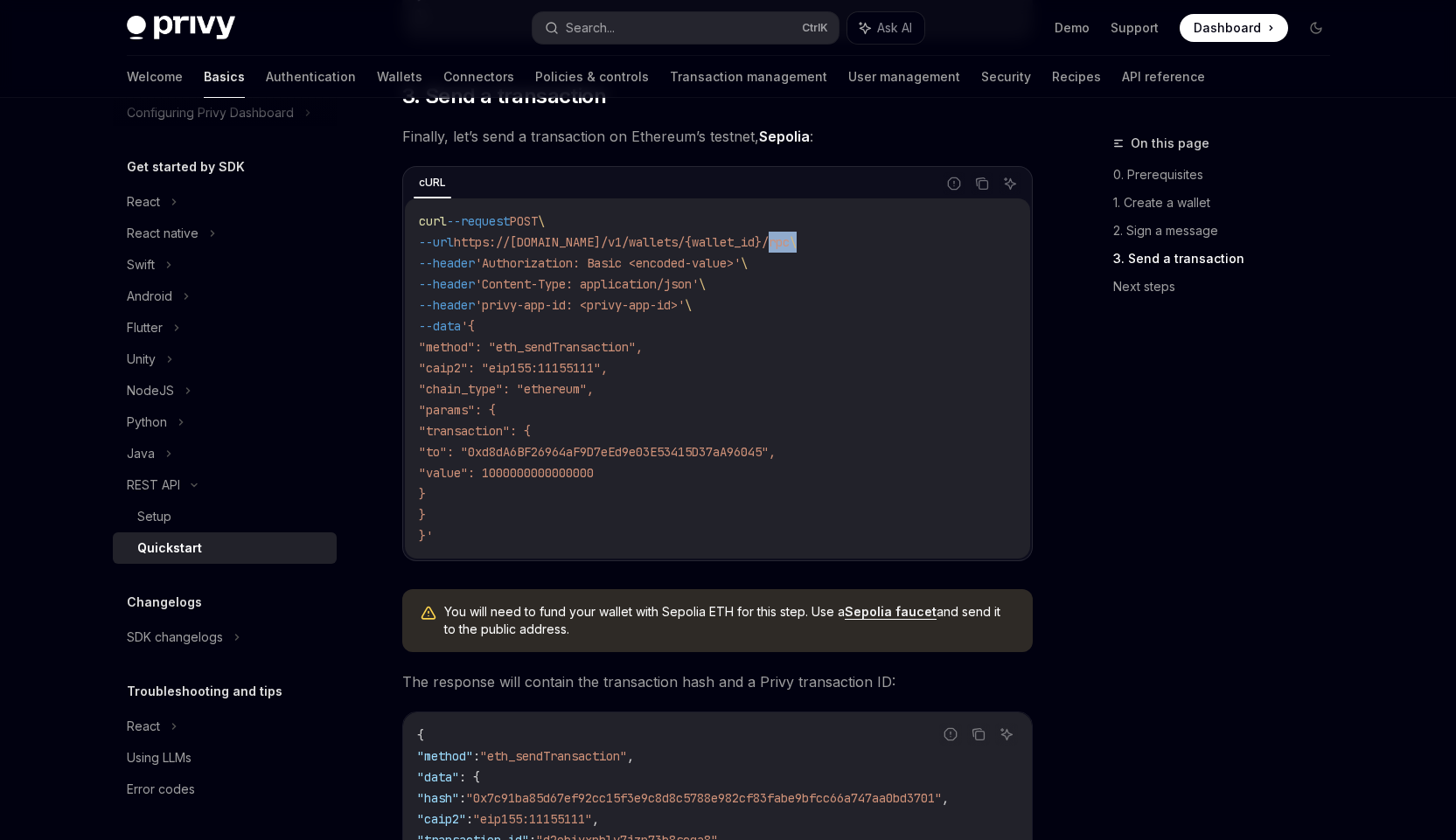
copy span "rpc"
drag, startPoint x: 509, startPoint y: 372, endPoint x: 619, endPoint y: 377, distance: 110.1
click at [608, 376] on span ""caip2": "eip155:11155111"," at bounding box center [513, 368] width 189 height 16
copy span "eip155:11155111"
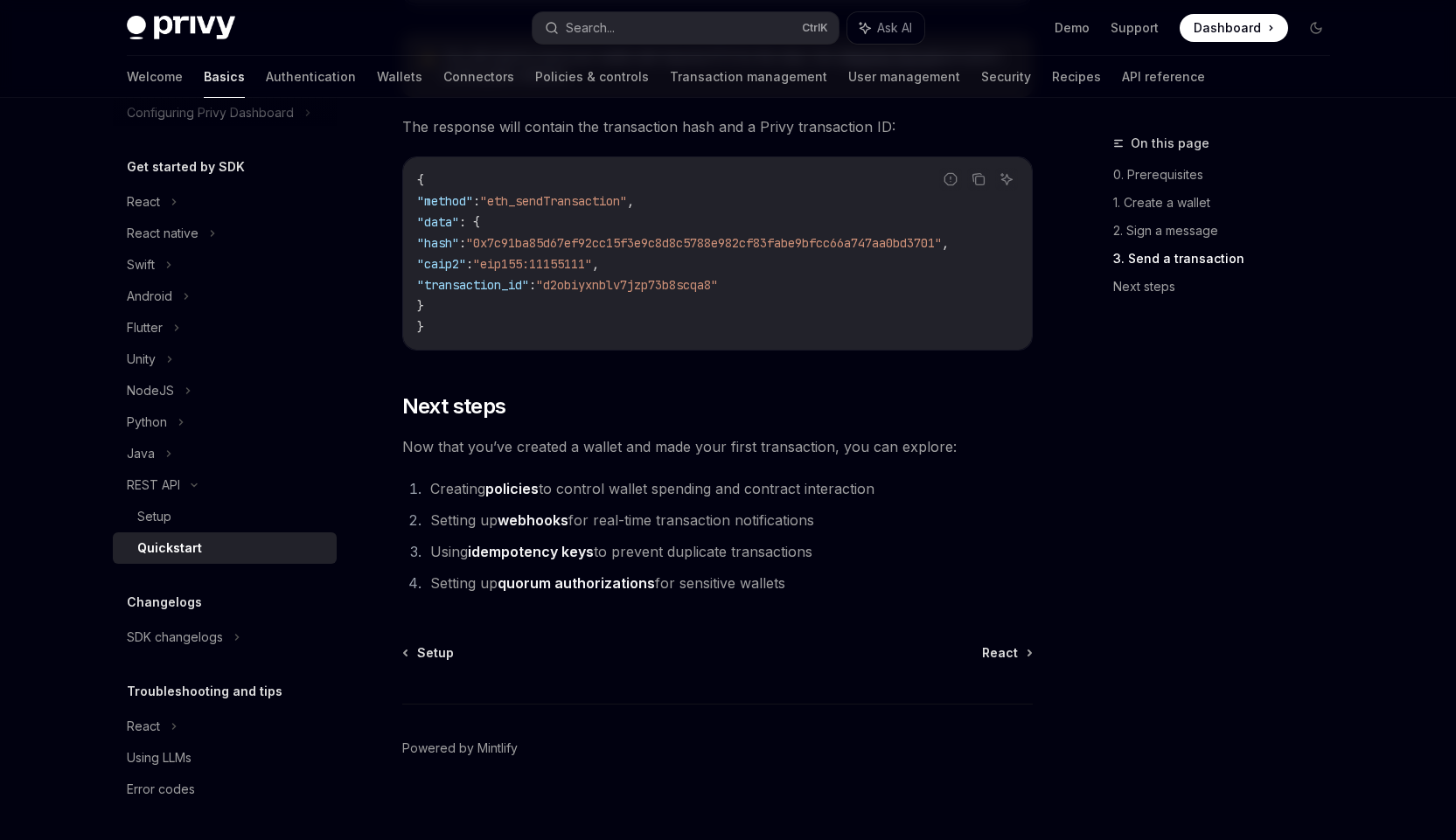
scroll to position [2245, 0]
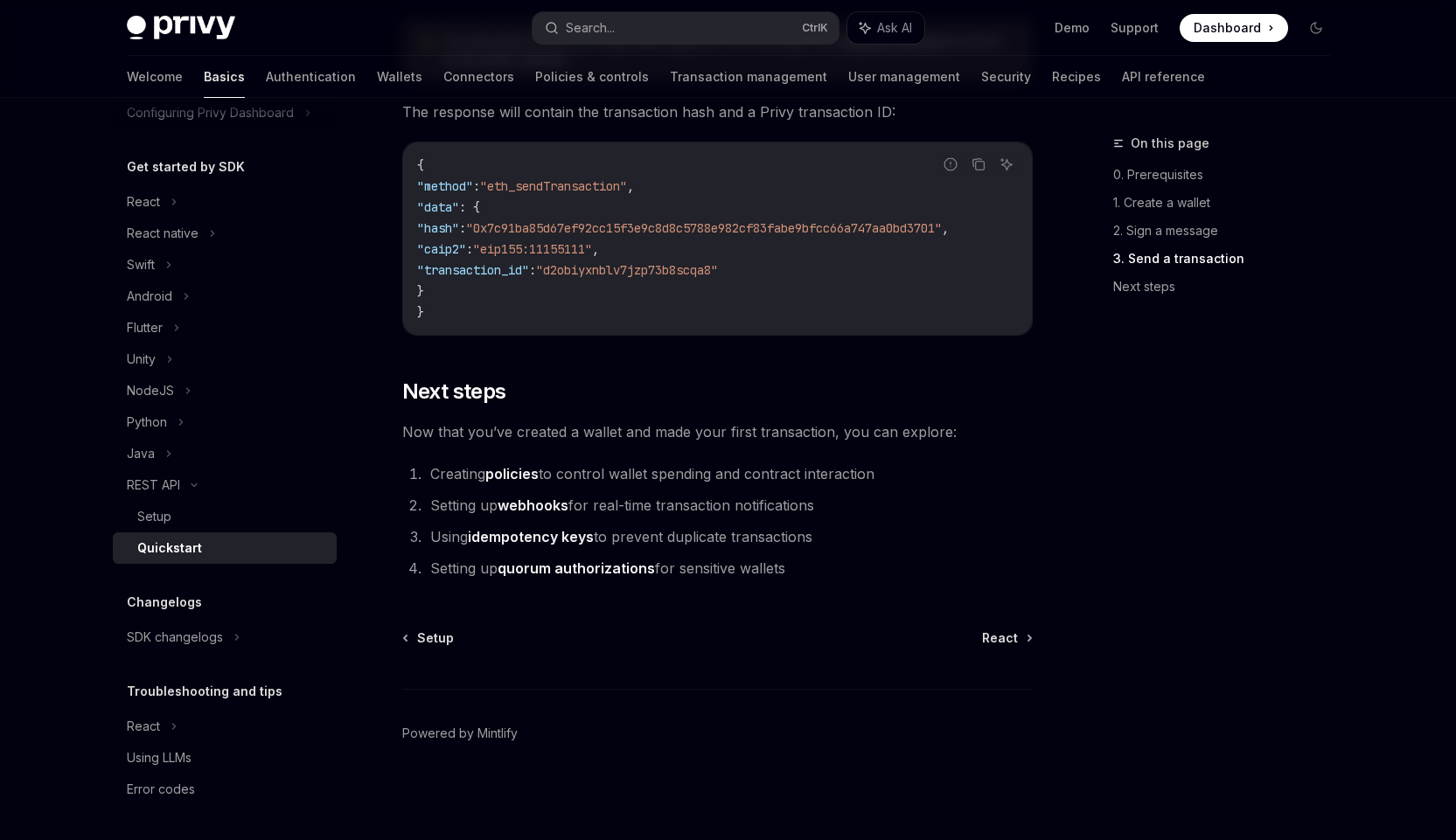
click at [377, 75] on link "Wallets" at bounding box center [399, 76] width 45 height 42
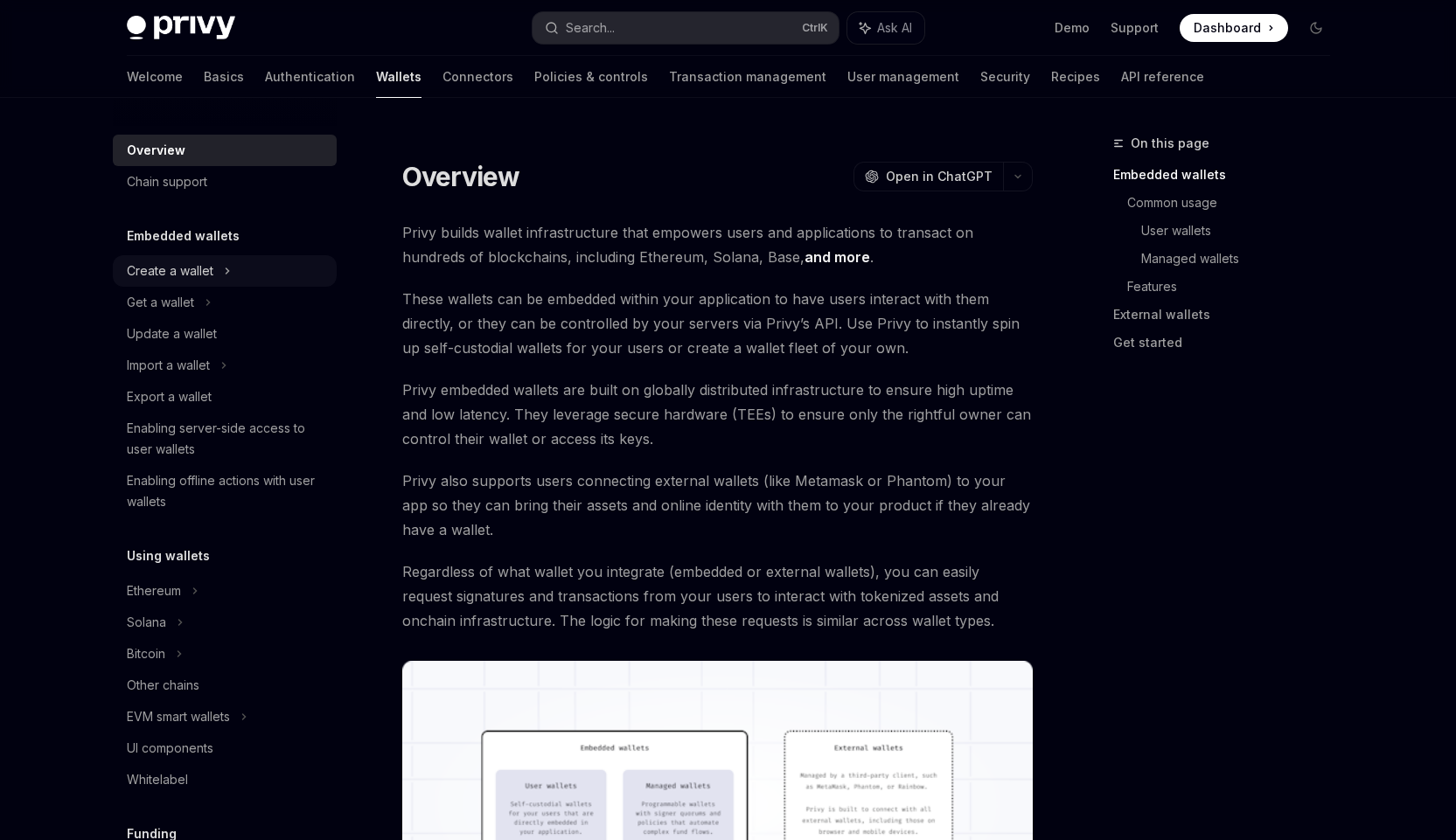
click at [222, 268] on div "Create a wallet" at bounding box center [224, 271] width 224 height 32
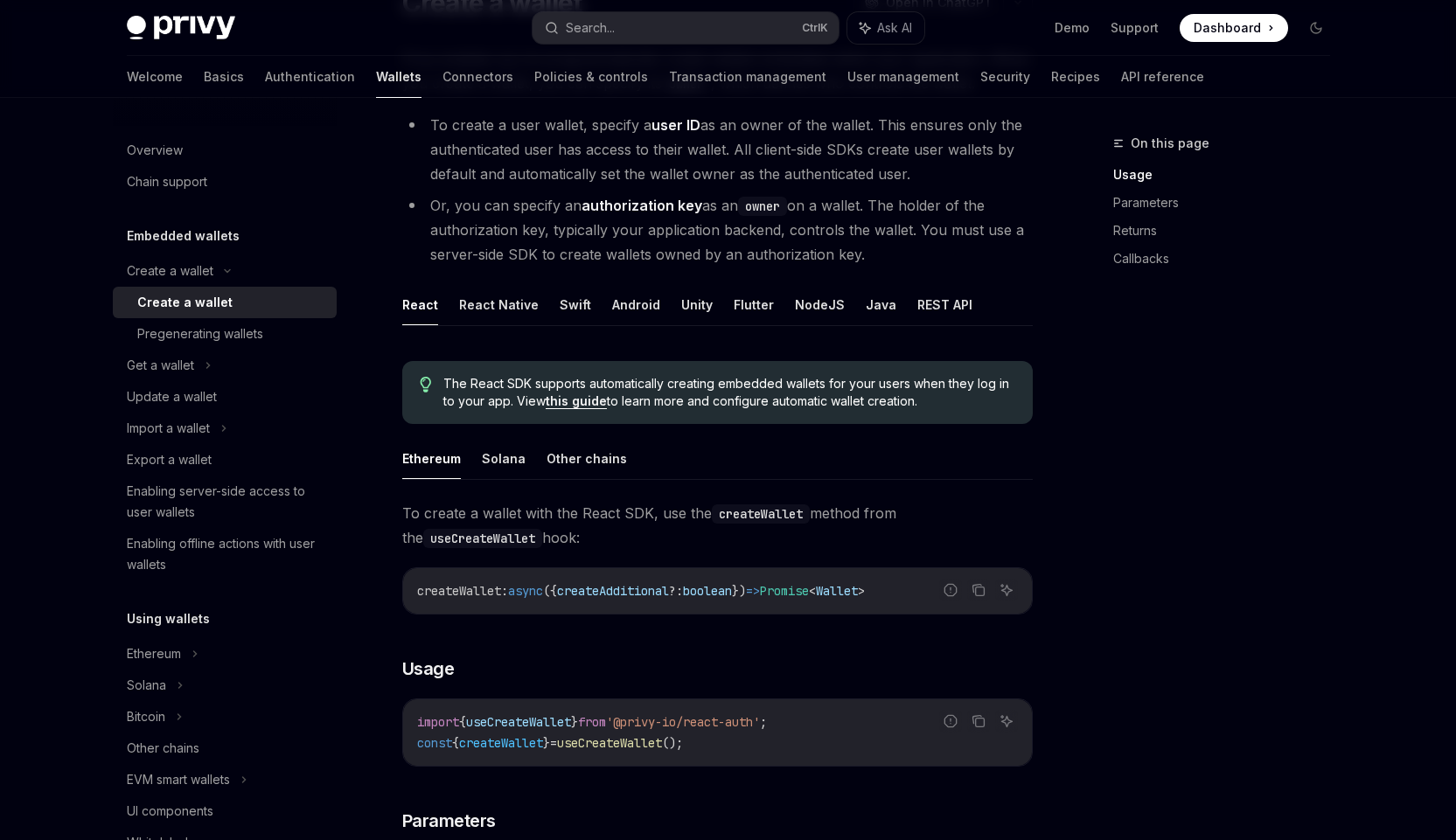
scroll to position [175, 0]
click at [917, 303] on button "REST API" at bounding box center [945, 304] width 55 height 41
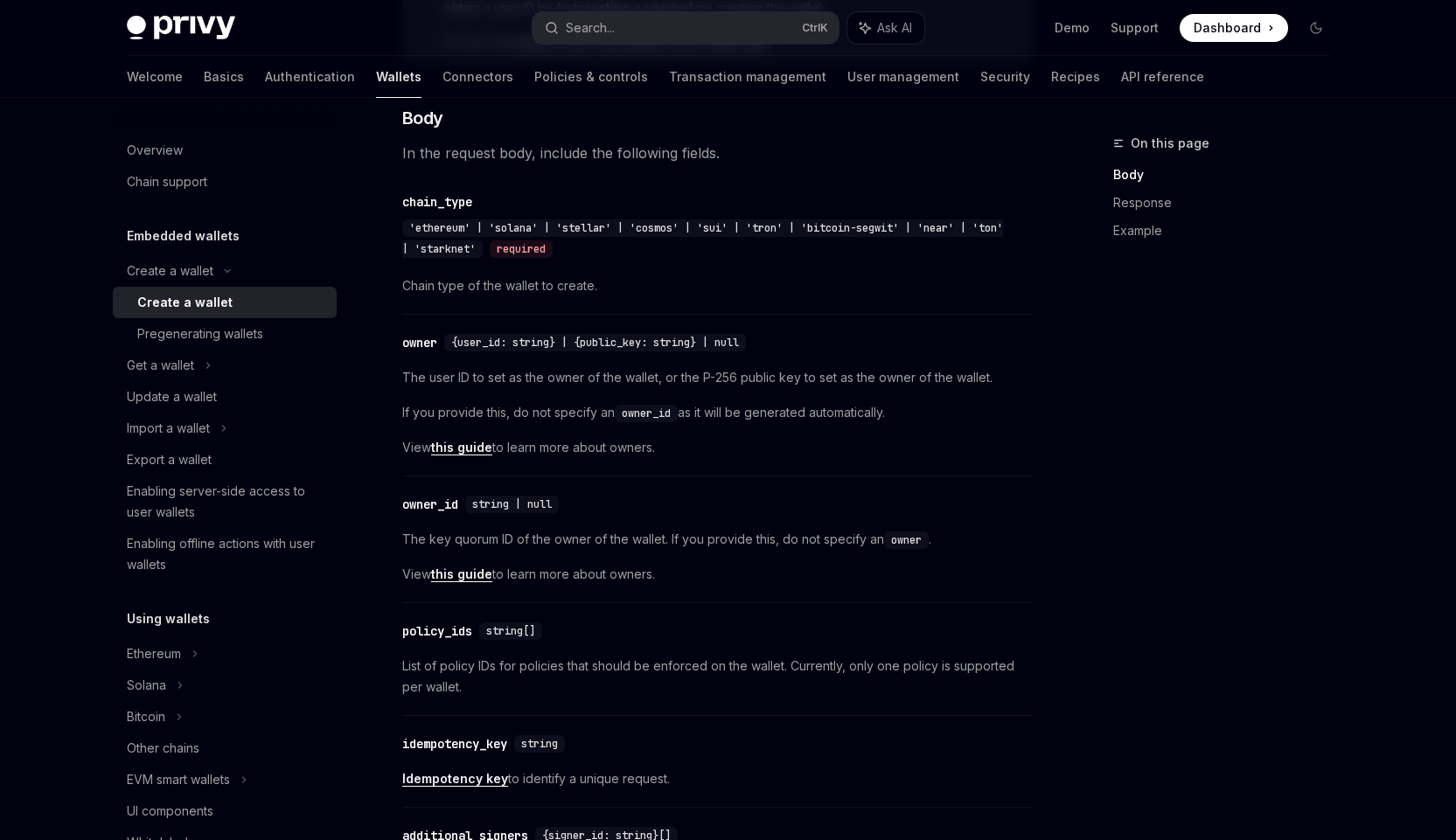
scroll to position [699, 0]
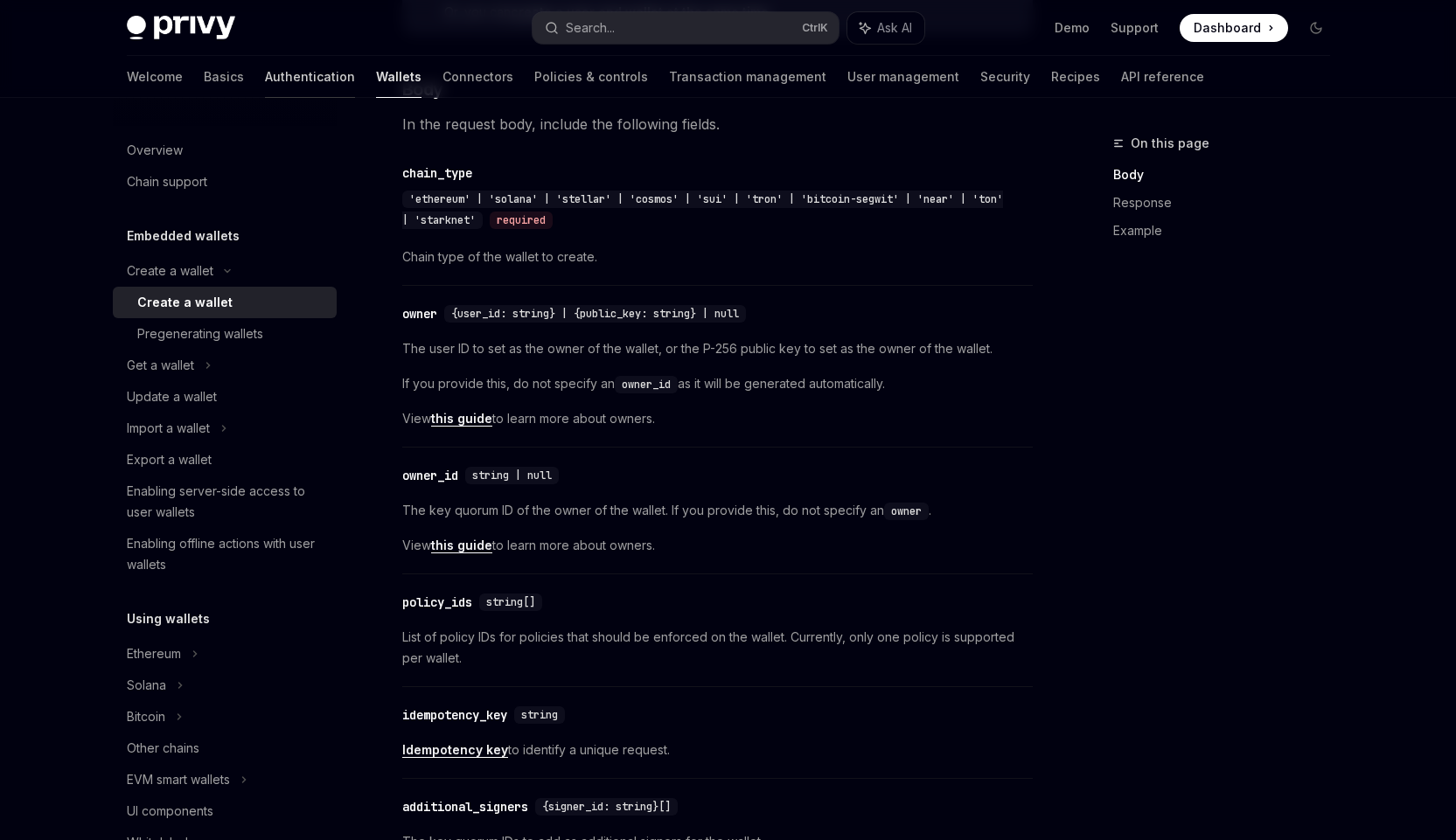
click at [265, 82] on link "Authentication" at bounding box center [310, 76] width 90 height 42
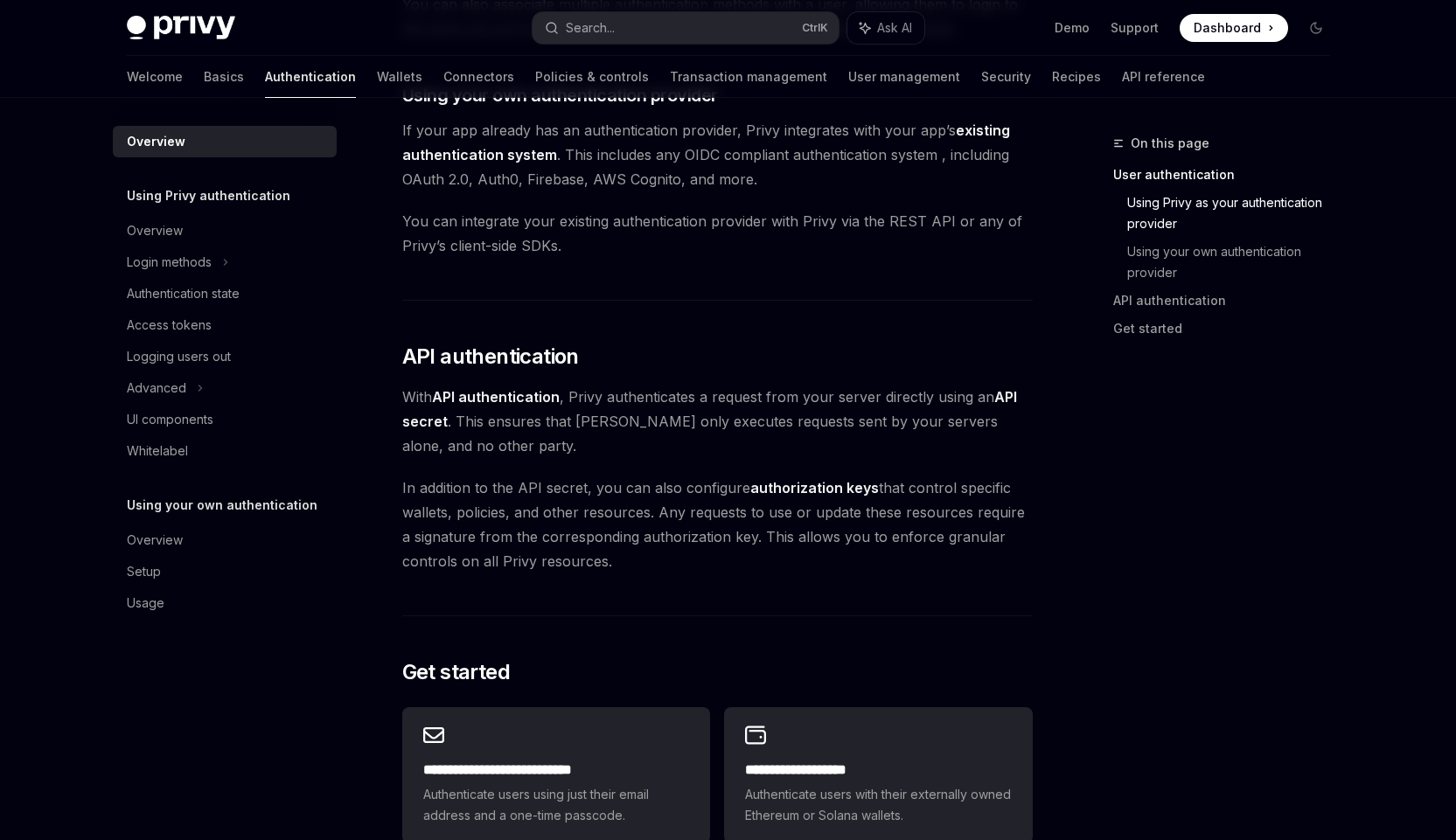
scroll to position [961, 0]
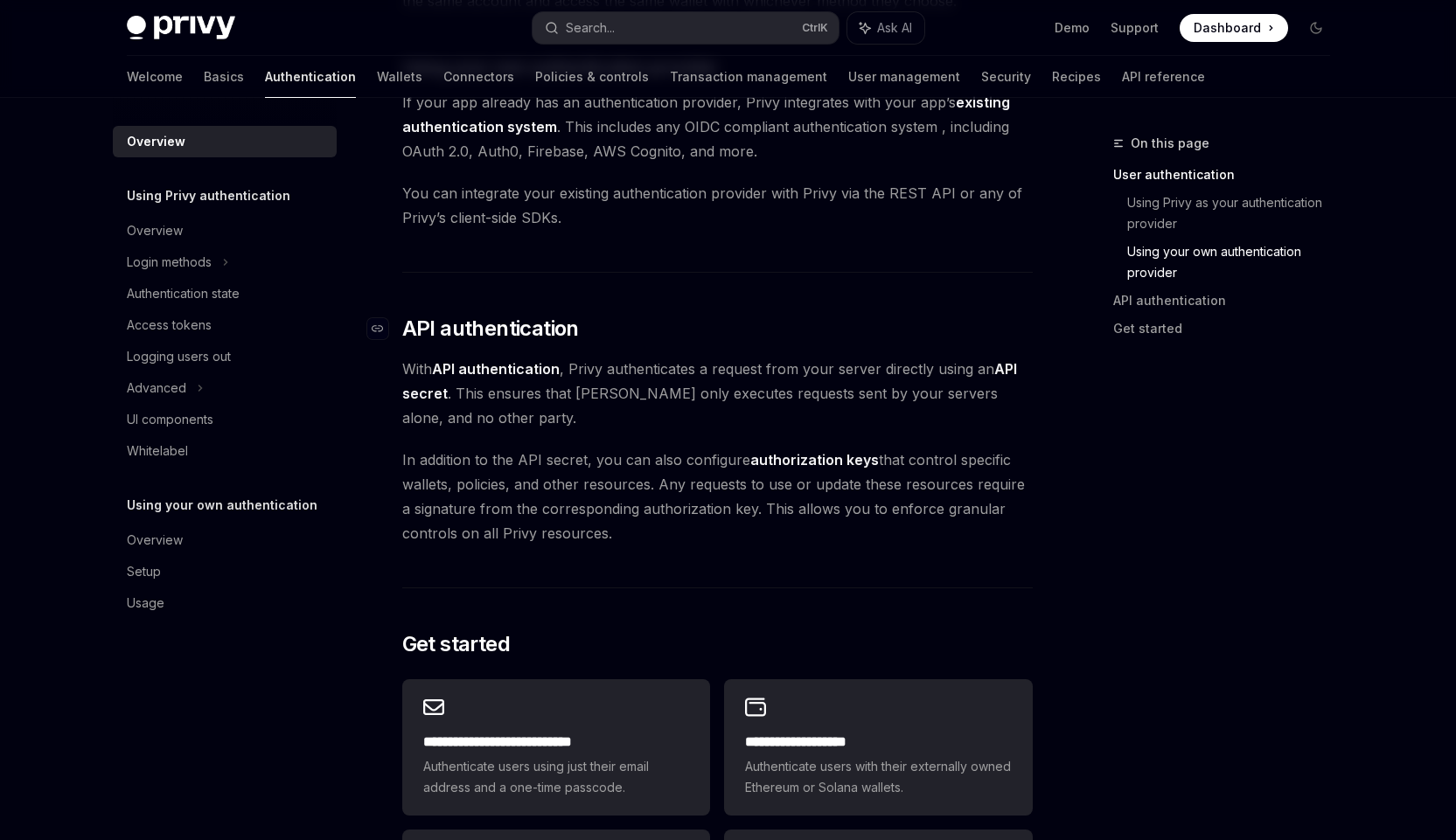
click at [689, 333] on h2 "​ API authentication" at bounding box center [717, 329] width 630 height 28
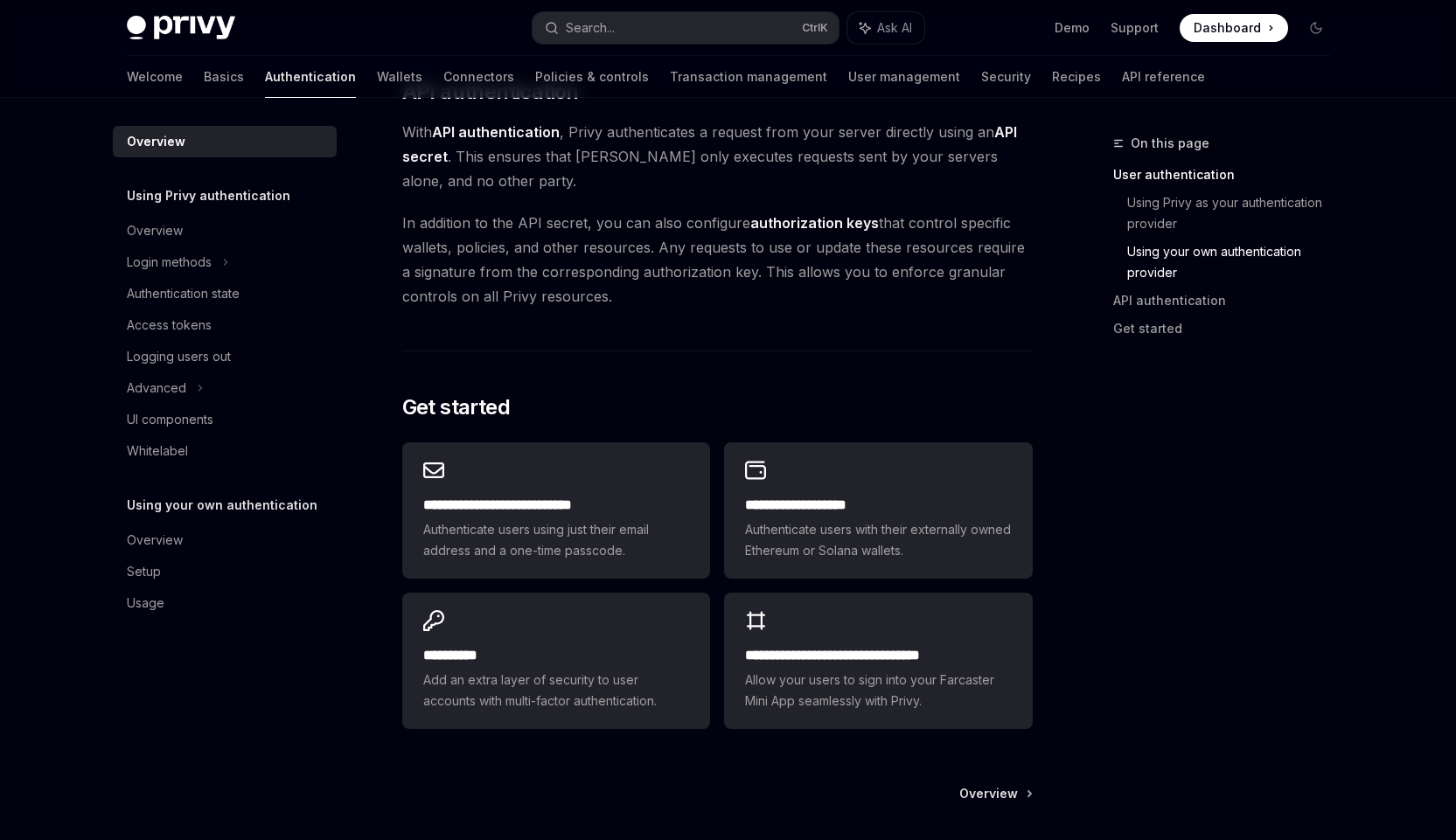
scroll to position [1224, 0]
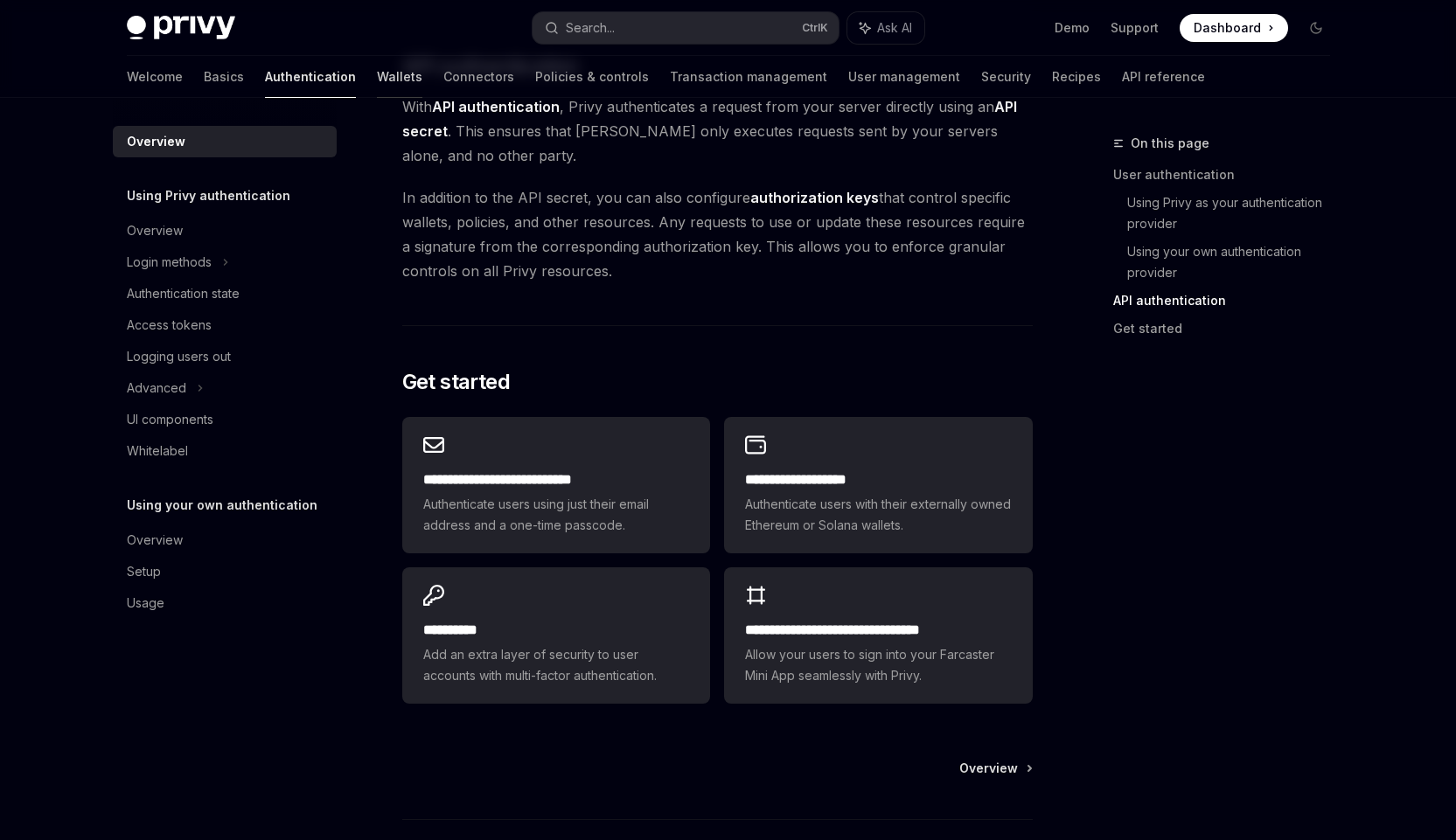
click at [377, 80] on link "Wallets" at bounding box center [399, 76] width 45 height 42
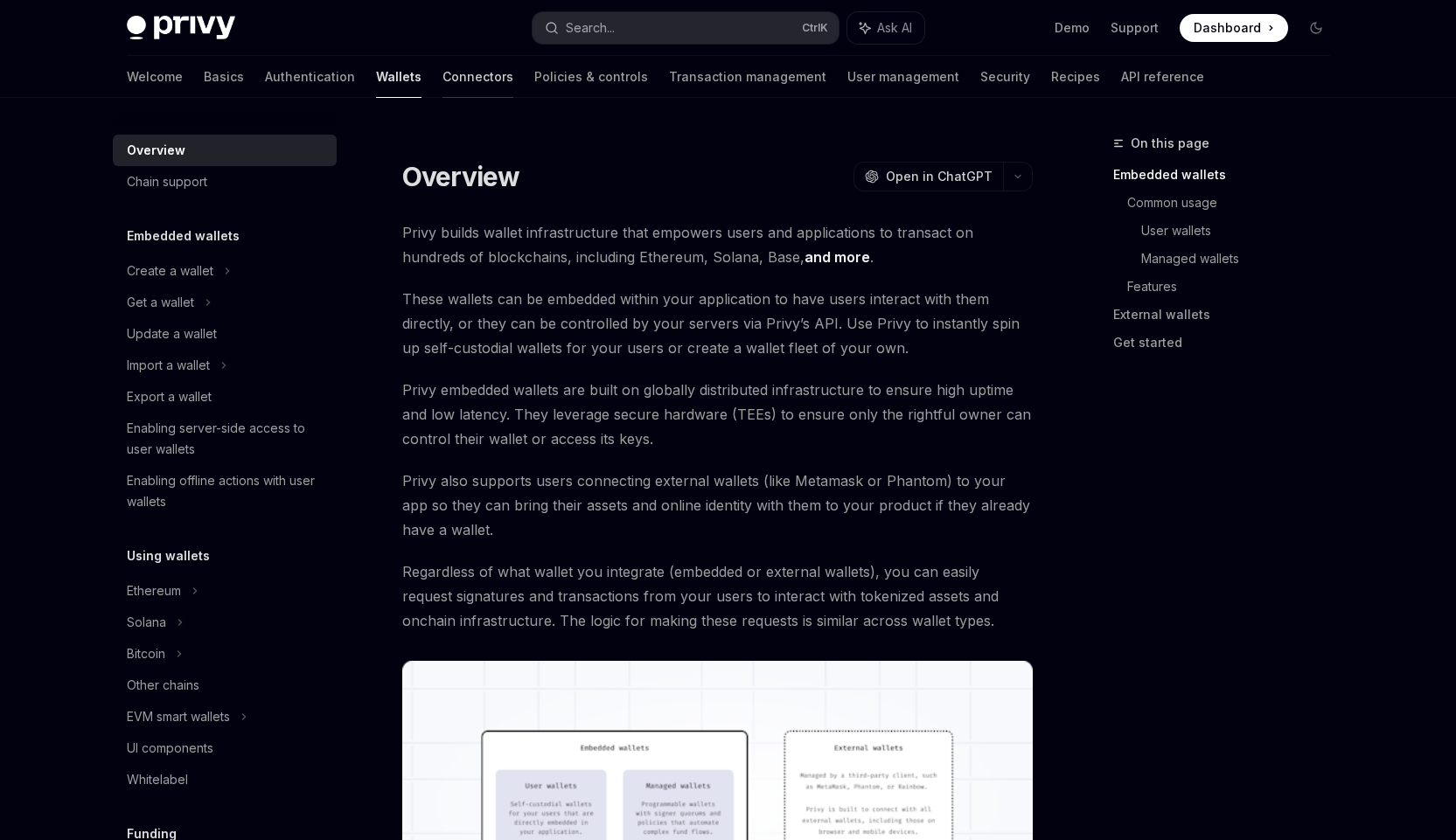
click at [442, 82] on link "Connectors" at bounding box center [478, 76] width 71 height 42
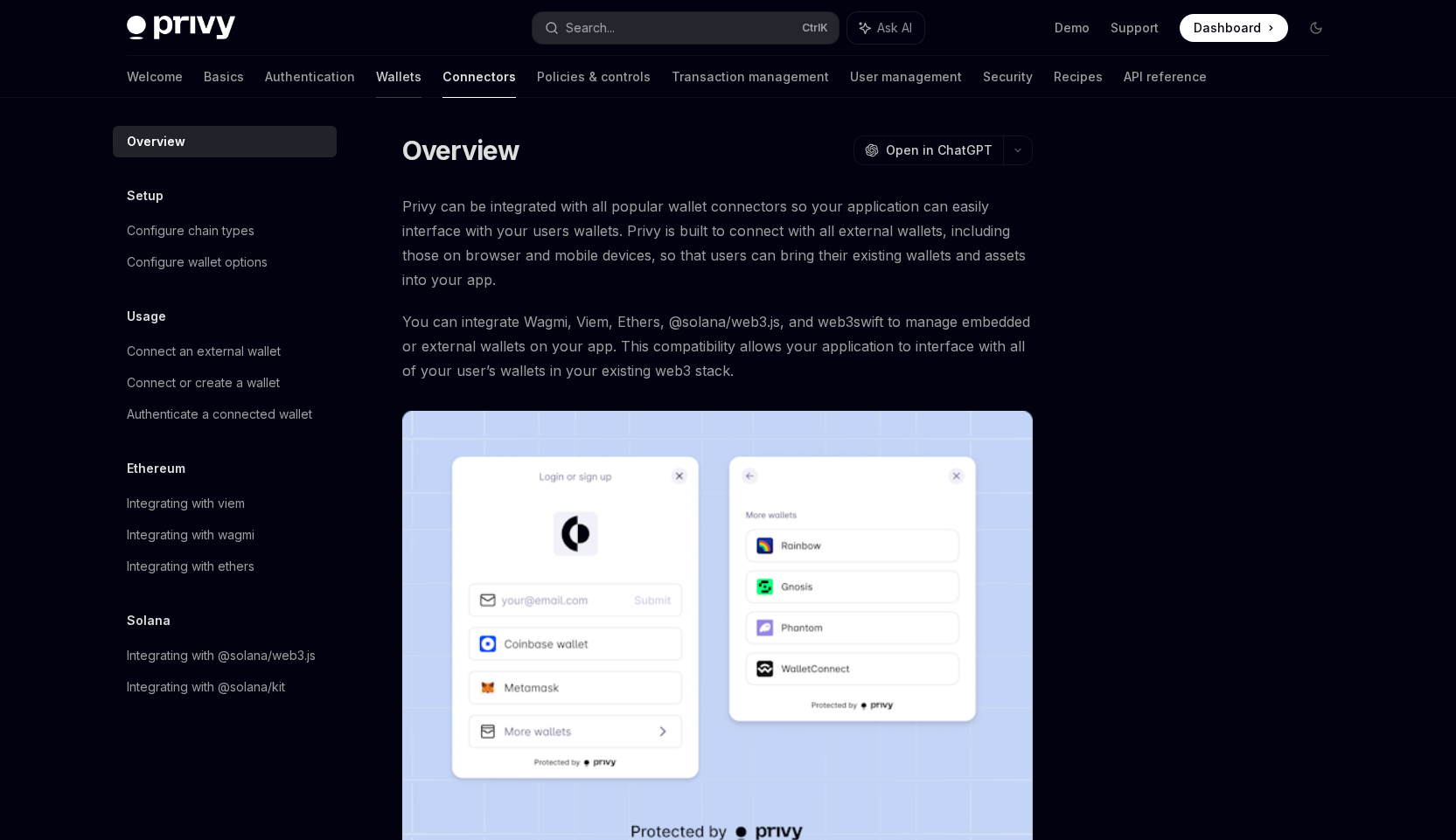
click at [376, 81] on link "Wallets" at bounding box center [398, 76] width 45 height 42
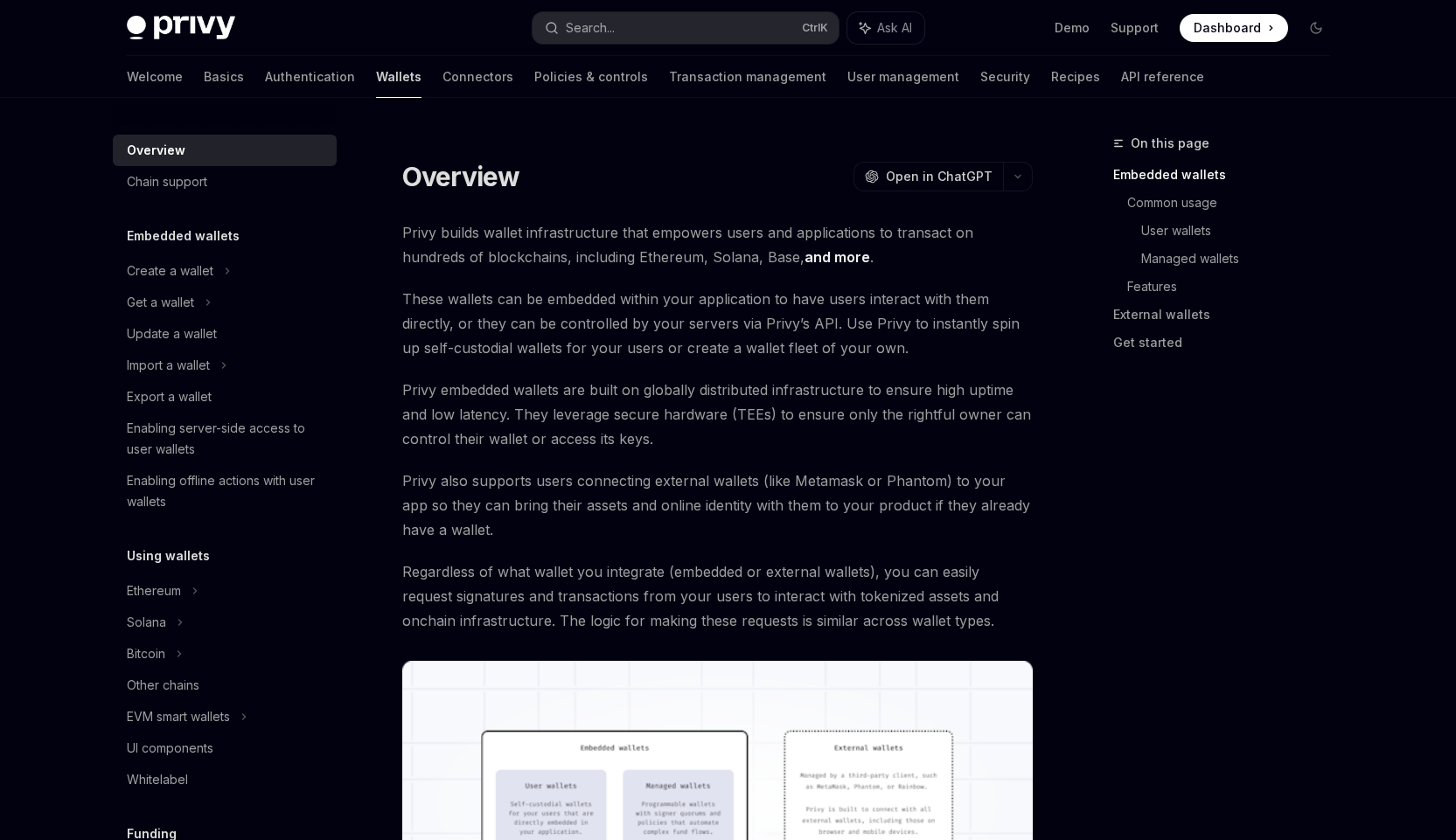
click at [376, 78] on link "Wallets" at bounding box center [398, 76] width 45 height 42
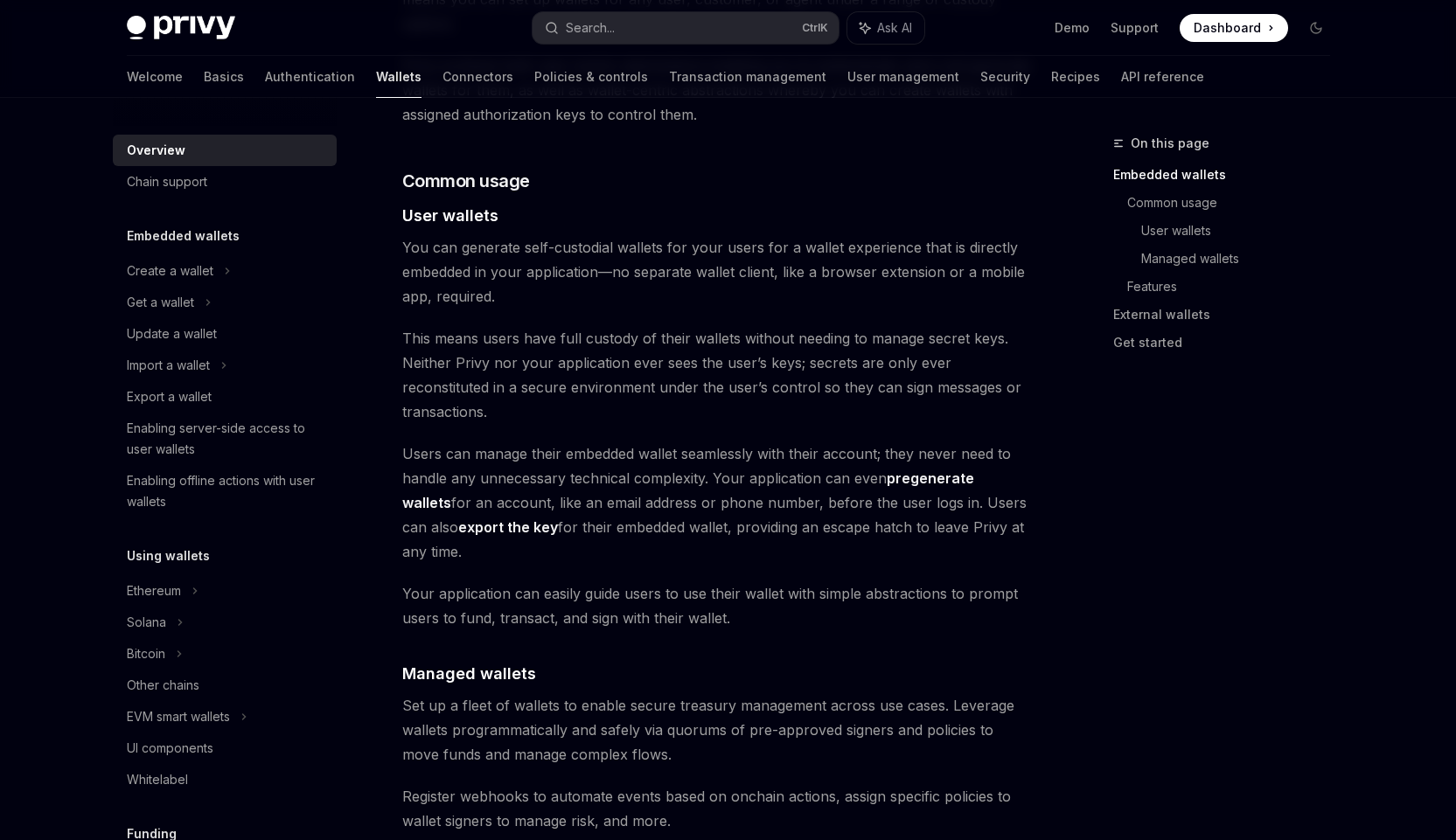
scroll to position [1137, 0]
click at [183, 263] on div "Create a wallet" at bounding box center [170, 271] width 87 height 21
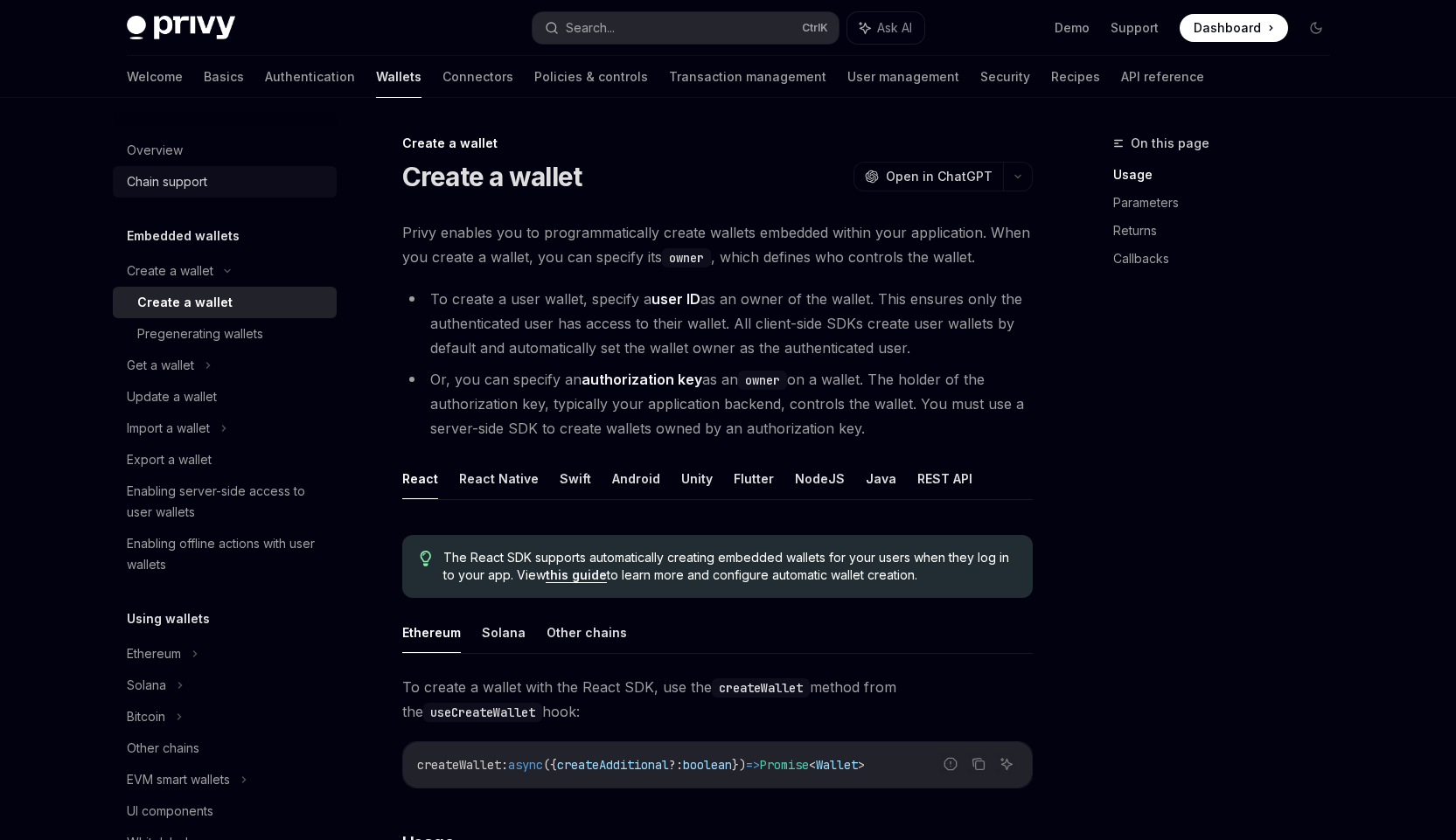
click at [199, 190] on div "Chain support" at bounding box center [167, 182] width 81 height 21
type textarea "*"
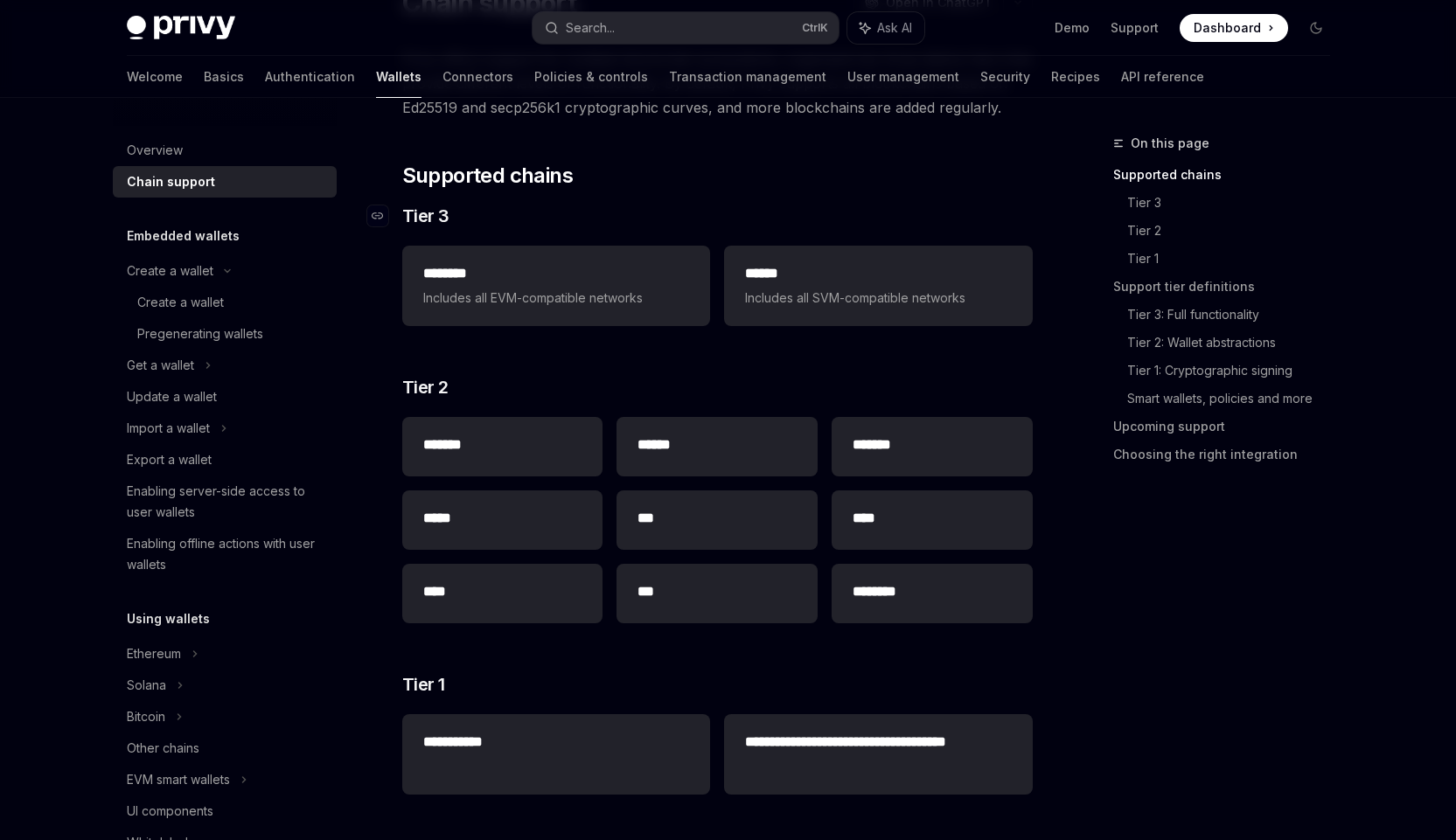
scroll to position [175, 0]
click at [618, 376] on h3 "​ Tier 2" at bounding box center [717, 386] width 630 height 25
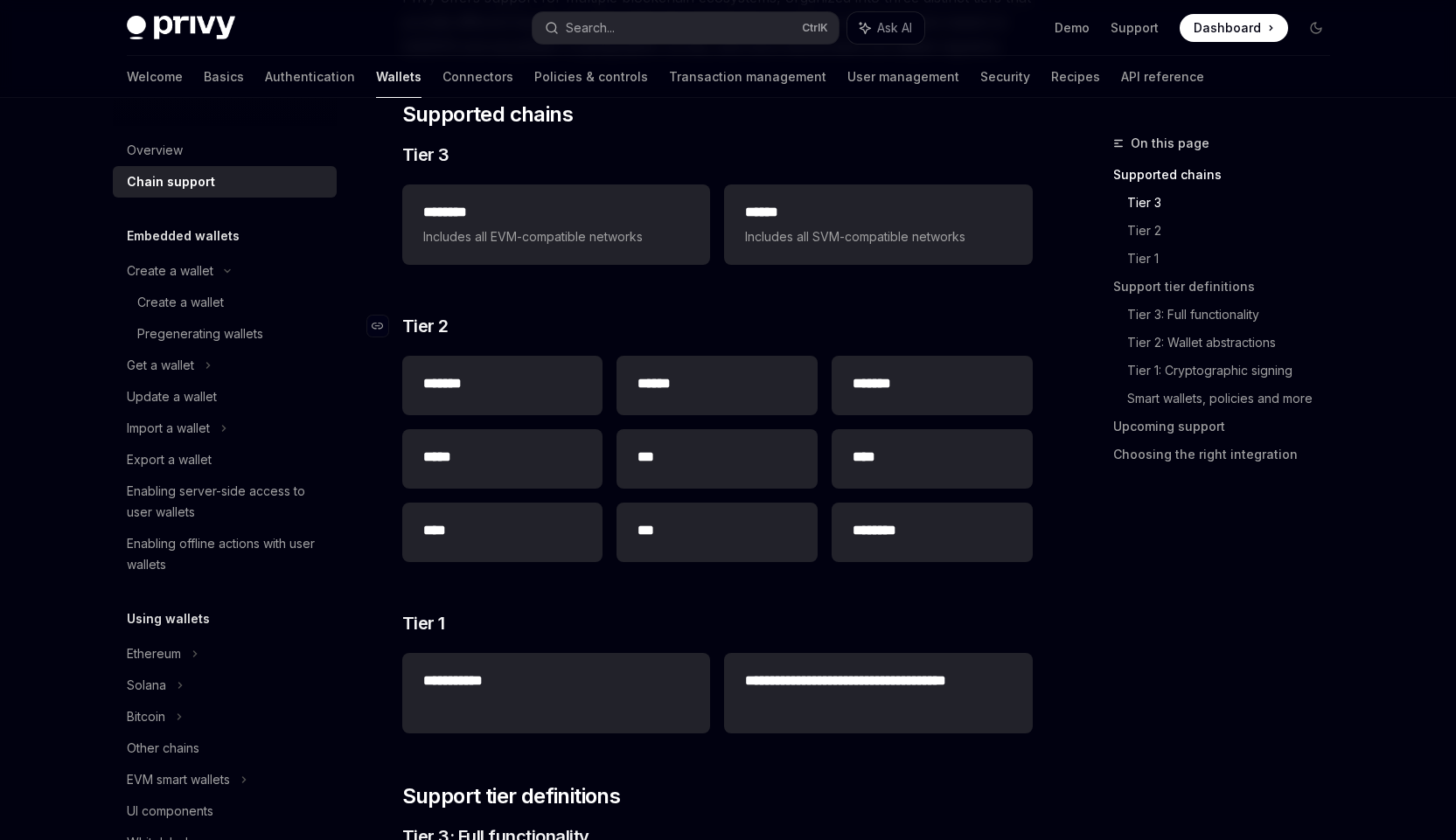
scroll to position [262, 0]
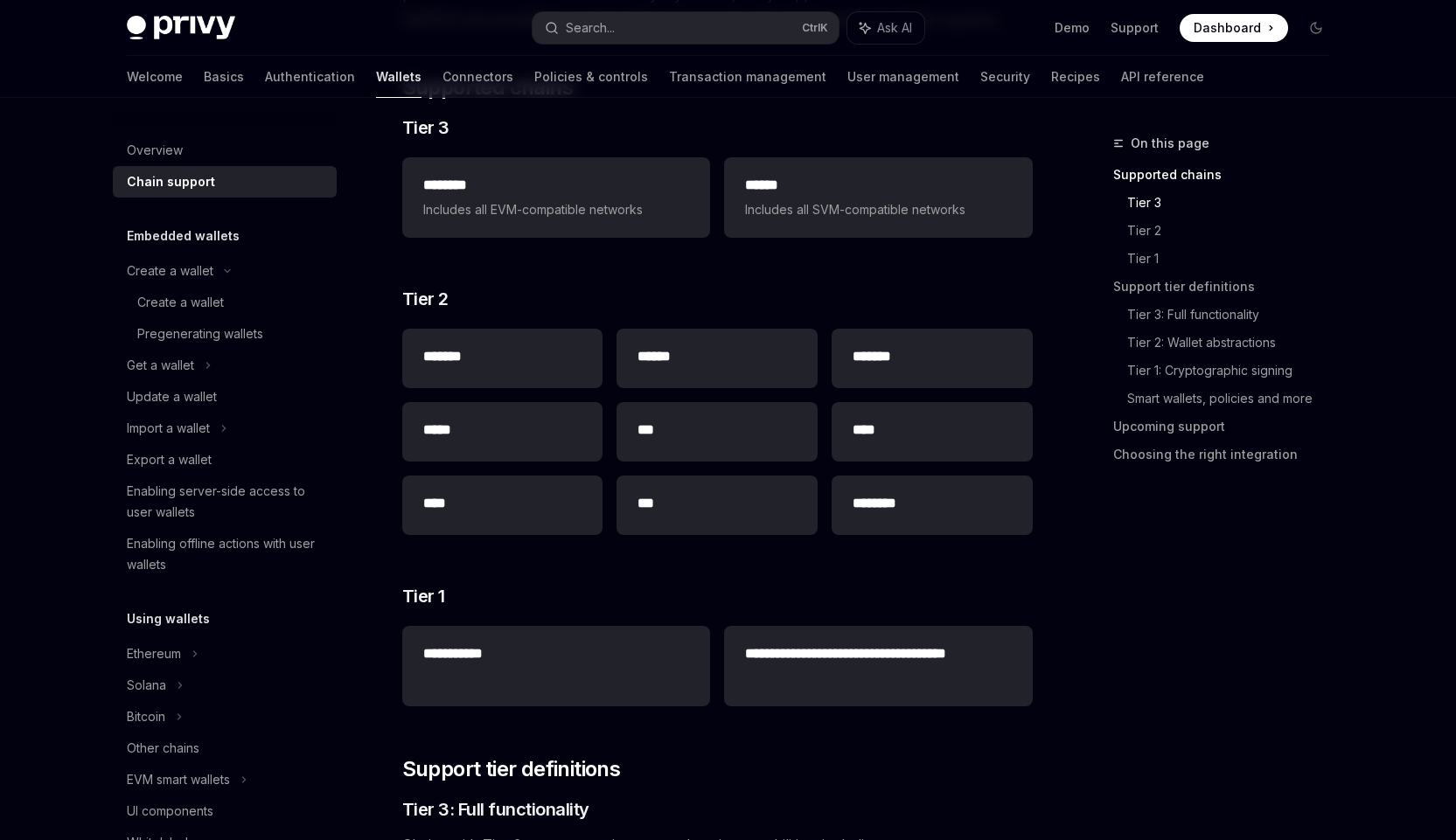
click at [609, 393] on div "******* ****** ******* ***** *** **** **** *** ********" at bounding box center [717, 432] width 630 height 221
click at [605, 304] on h3 "​ Tier 2" at bounding box center [717, 299] width 630 height 25
click at [608, 300] on h3 "​ Tier 2" at bounding box center [717, 299] width 630 height 25
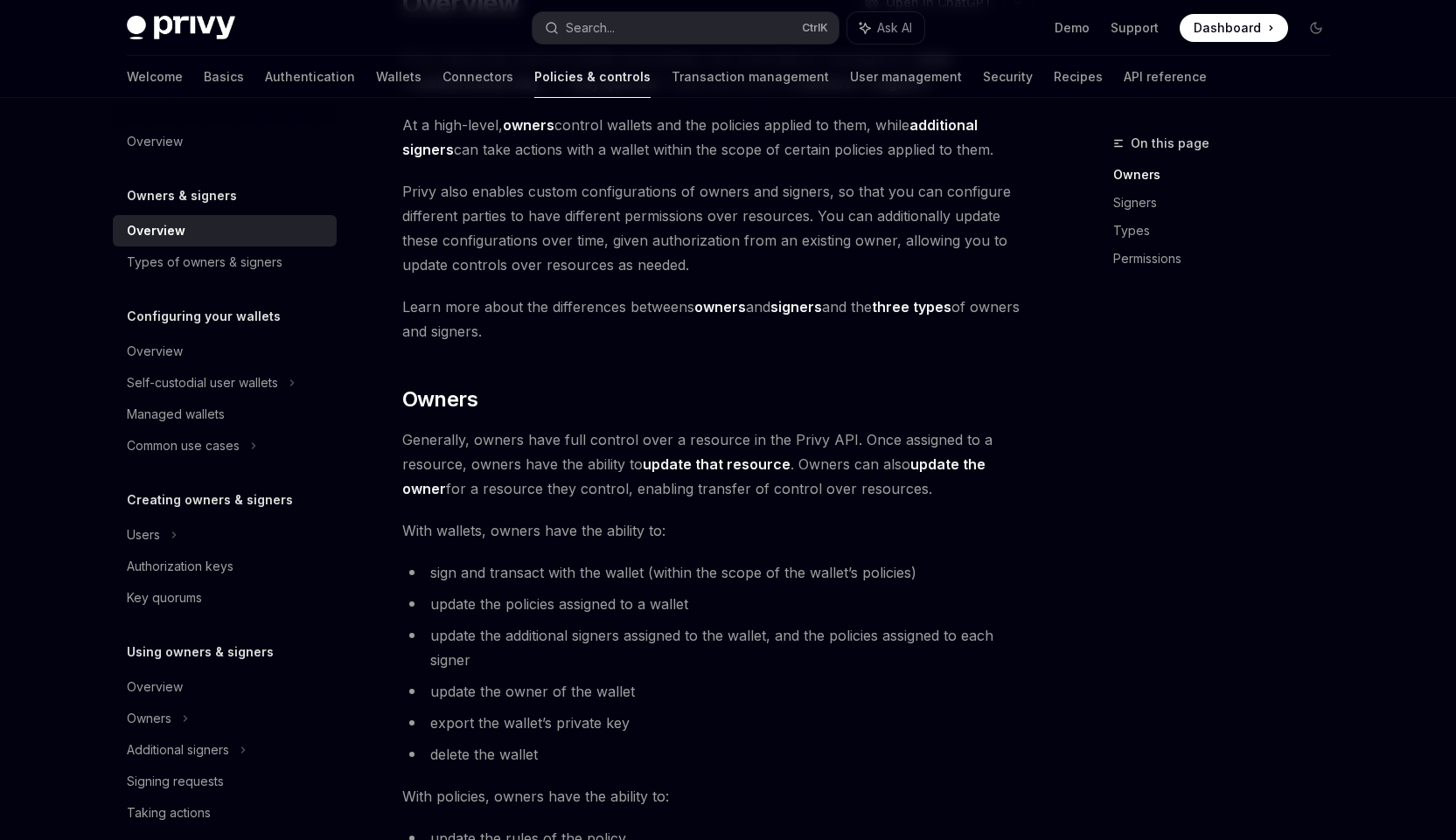
scroll to position [262, 0]
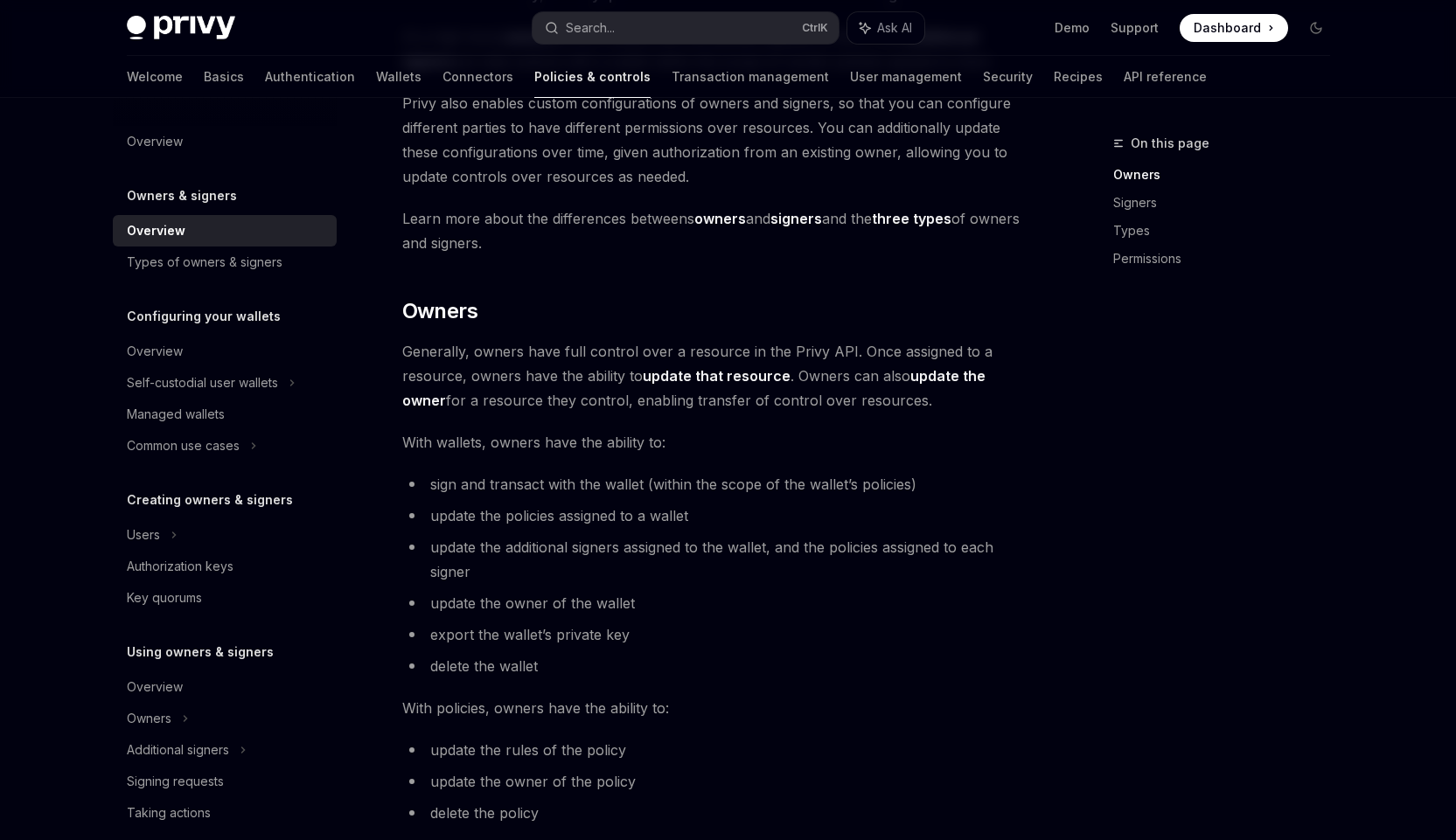
click at [943, 404] on span "Generally, owners have full control over a resource in the Privy API. Once assi…" at bounding box center [717, 376] width 630 height 74
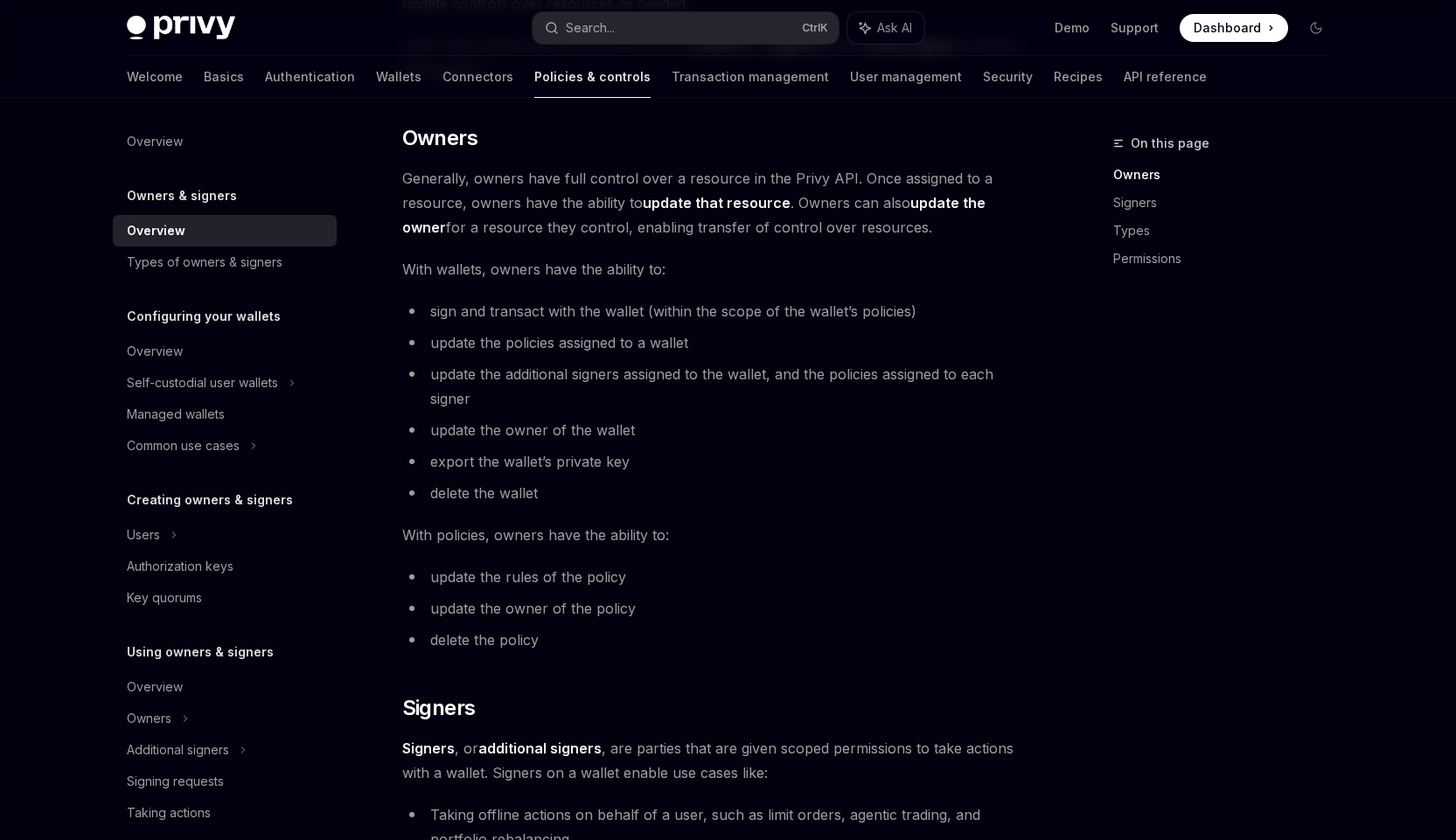
scroll to position [437, 0]
drag, startPoint x: 459, startPoint y: 269, endPoint x: 666, endPoint y: 268, distance: 207.0
click at [666, 268] on span "With wallets, owners have the ability to:" at bounding box center [717, 268] width 630 height 25
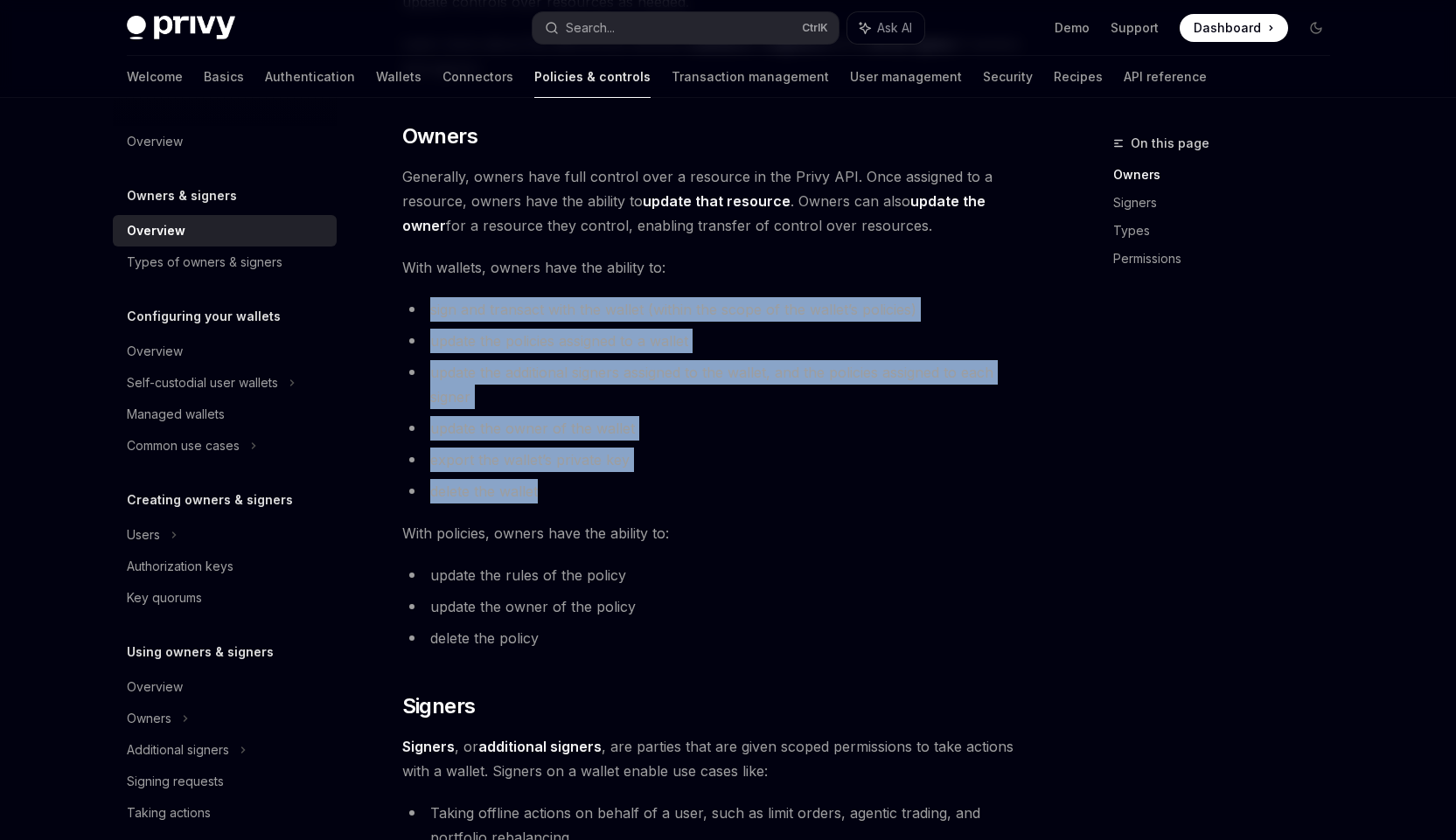
drag, startPoint x: 424, startPoint y: 314, endPoint x: 636, endPoint y: 488, distance: 274.3
click at [636, 488] on ul "sign and transact with the wallet (within the scope of the wallet’s policies) u…" at bounding box center [717, 400] width 630 height 206
click at [658, 453] on li "export the wallet’s private key" at bounding box center [717, 460] width 630 height 25
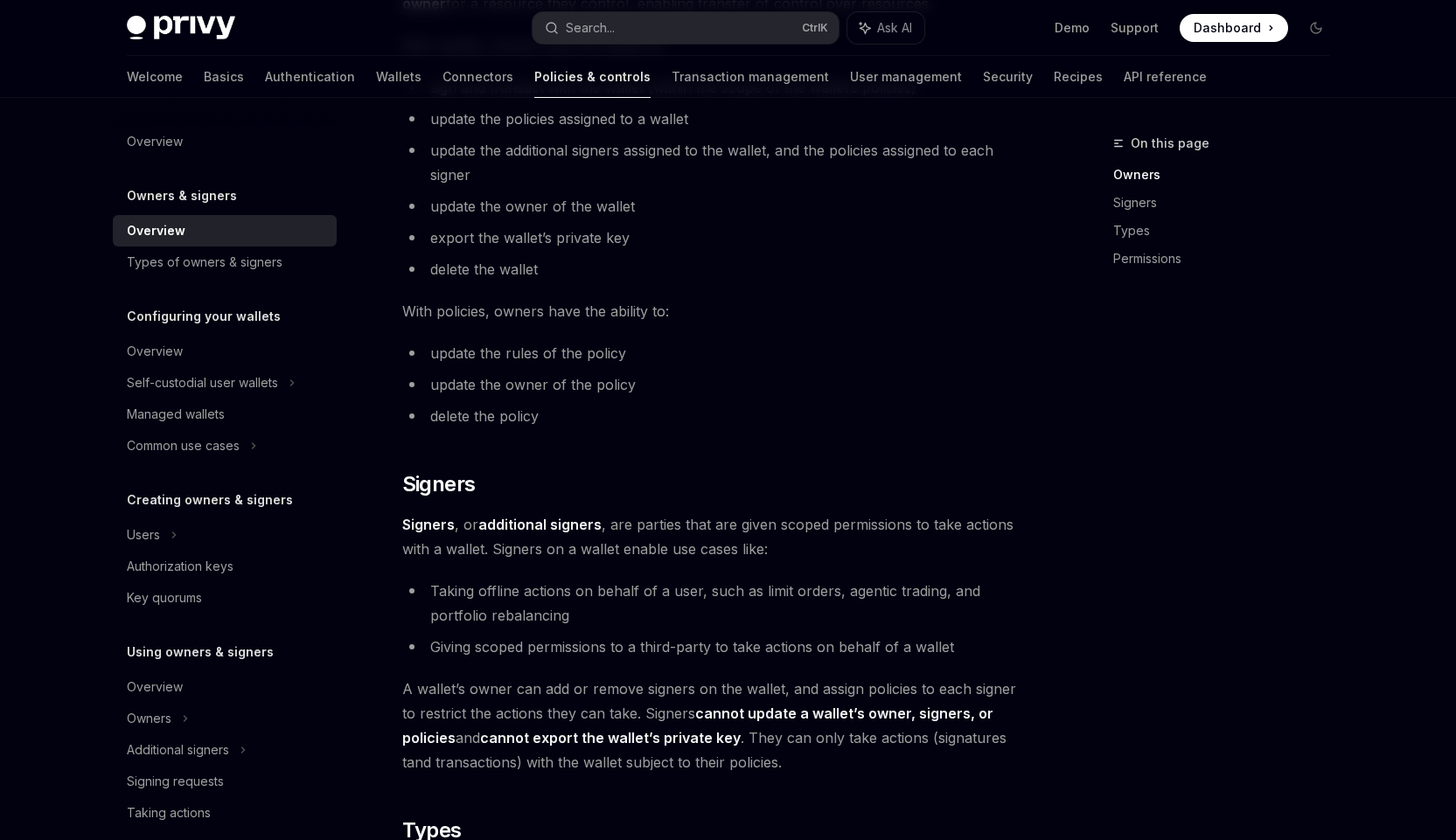
scroll to position [699, 0]
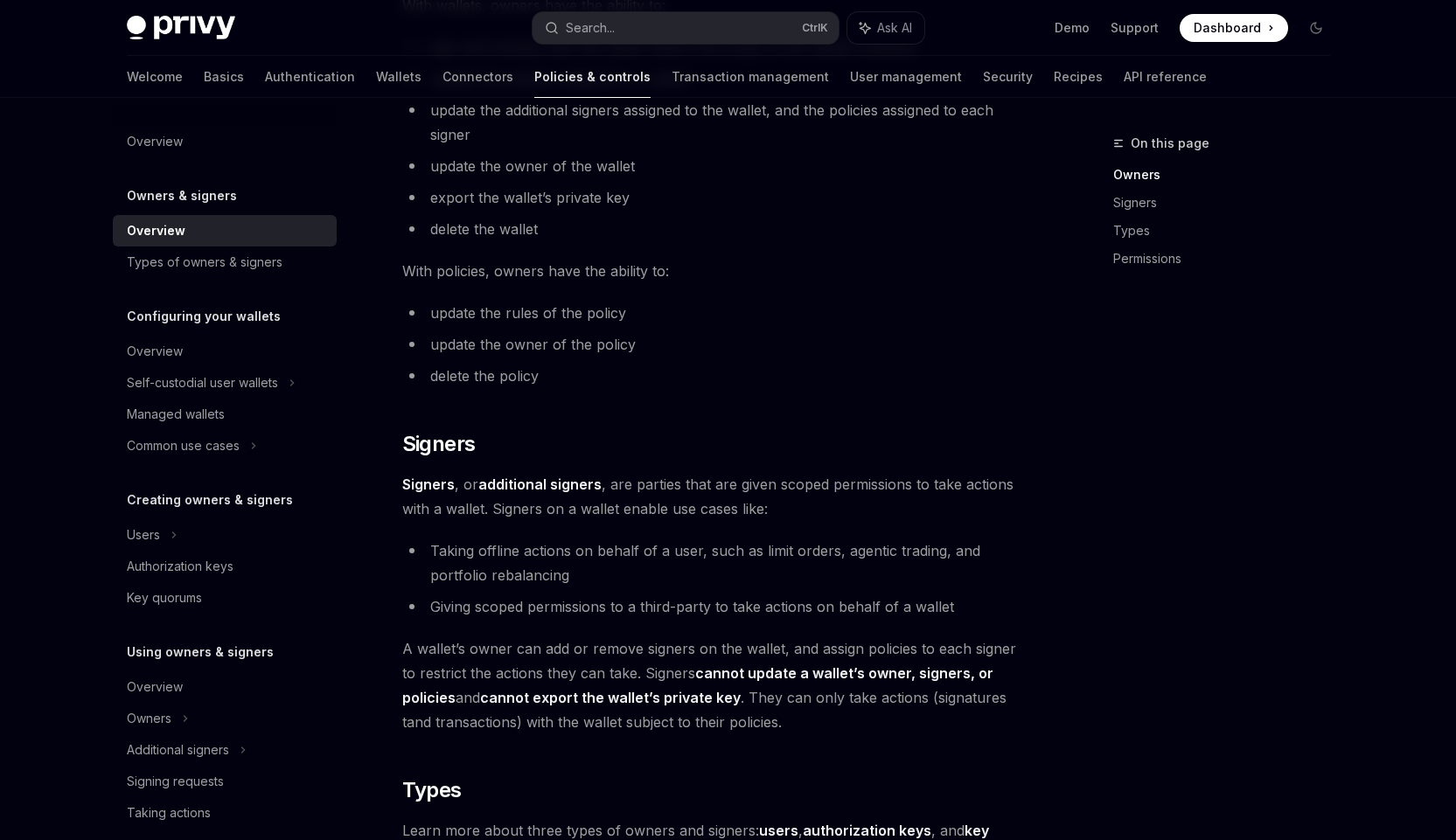
click at [658, 453] on h2 "​ Signers" at bounding box center [717, 444] width 630 height 28
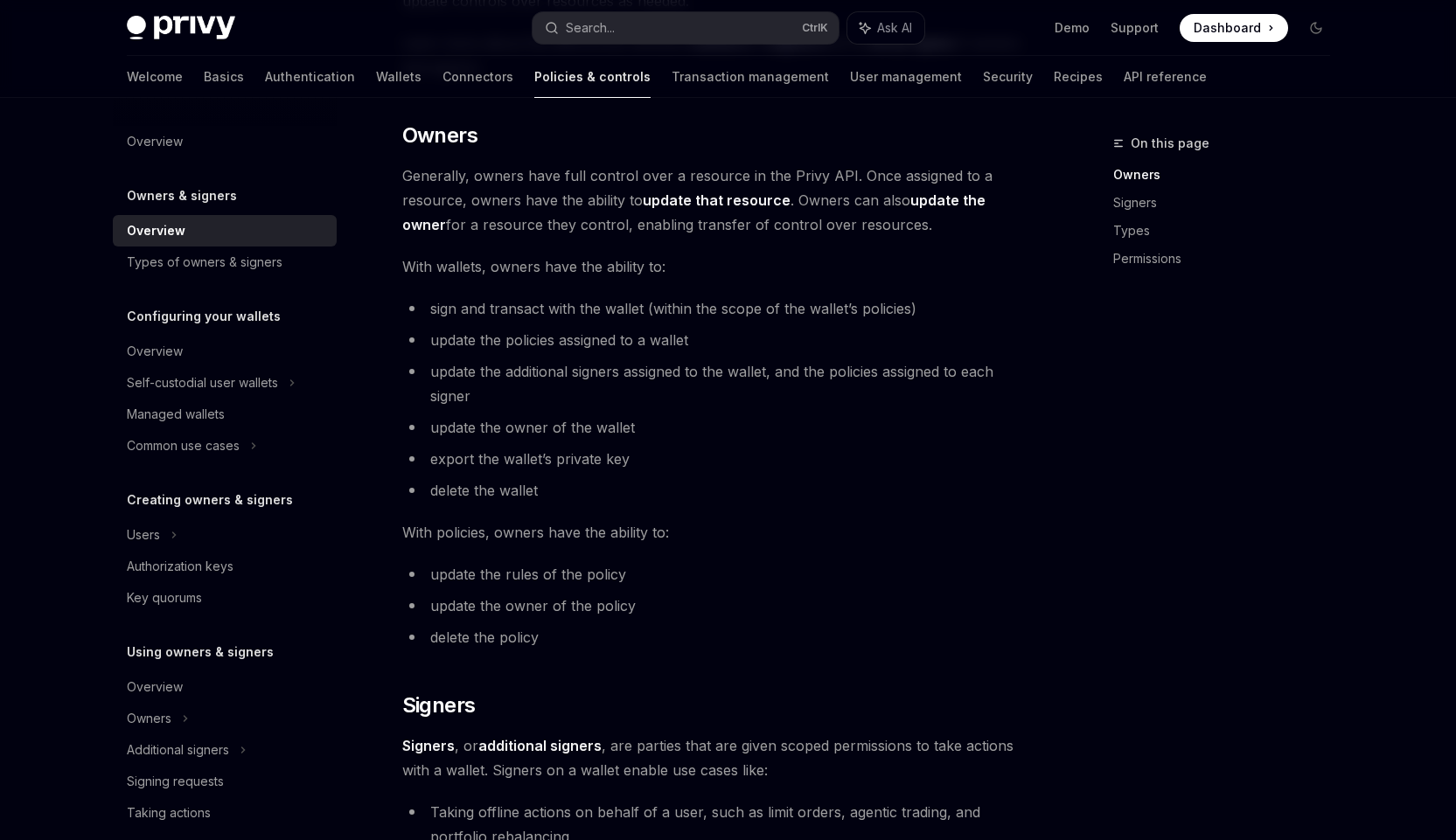
scroll to position [437, 0]
